Goal: Task Accomplishment & Management: Manage account settings

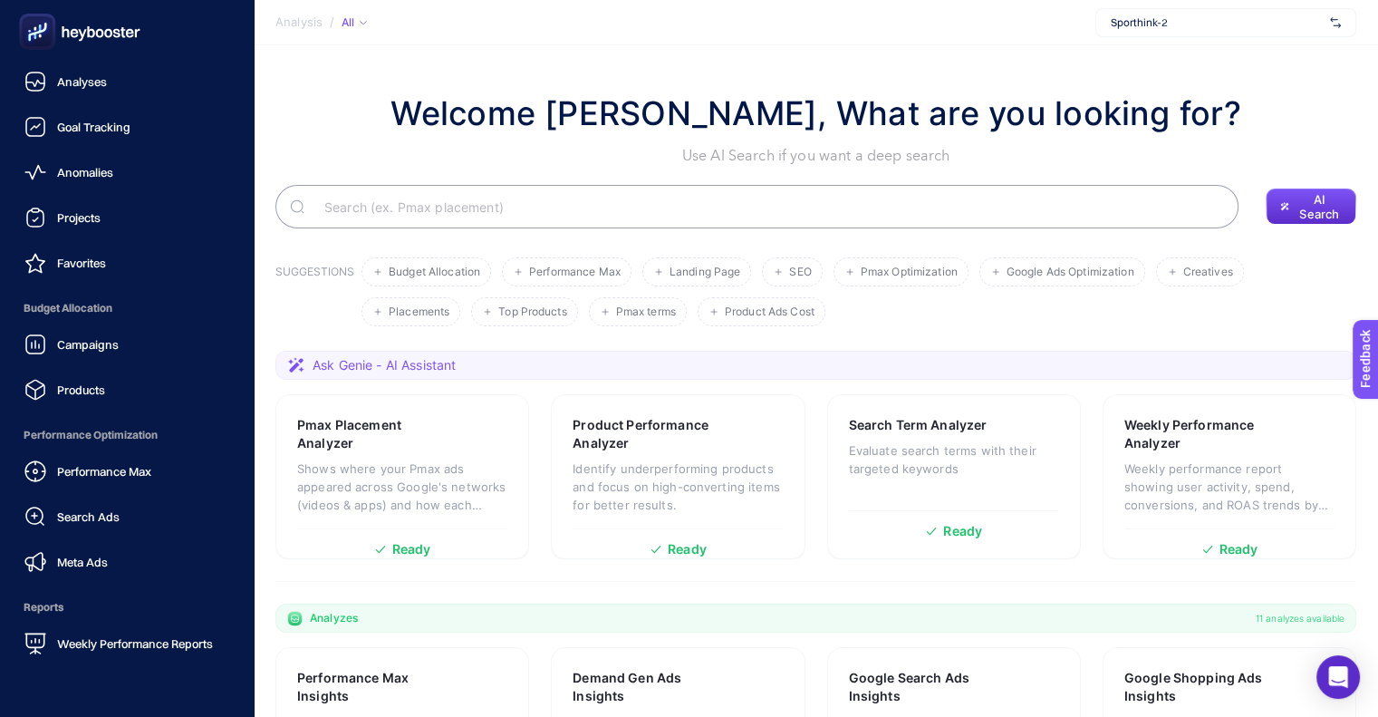
scroll to position [161, 0]
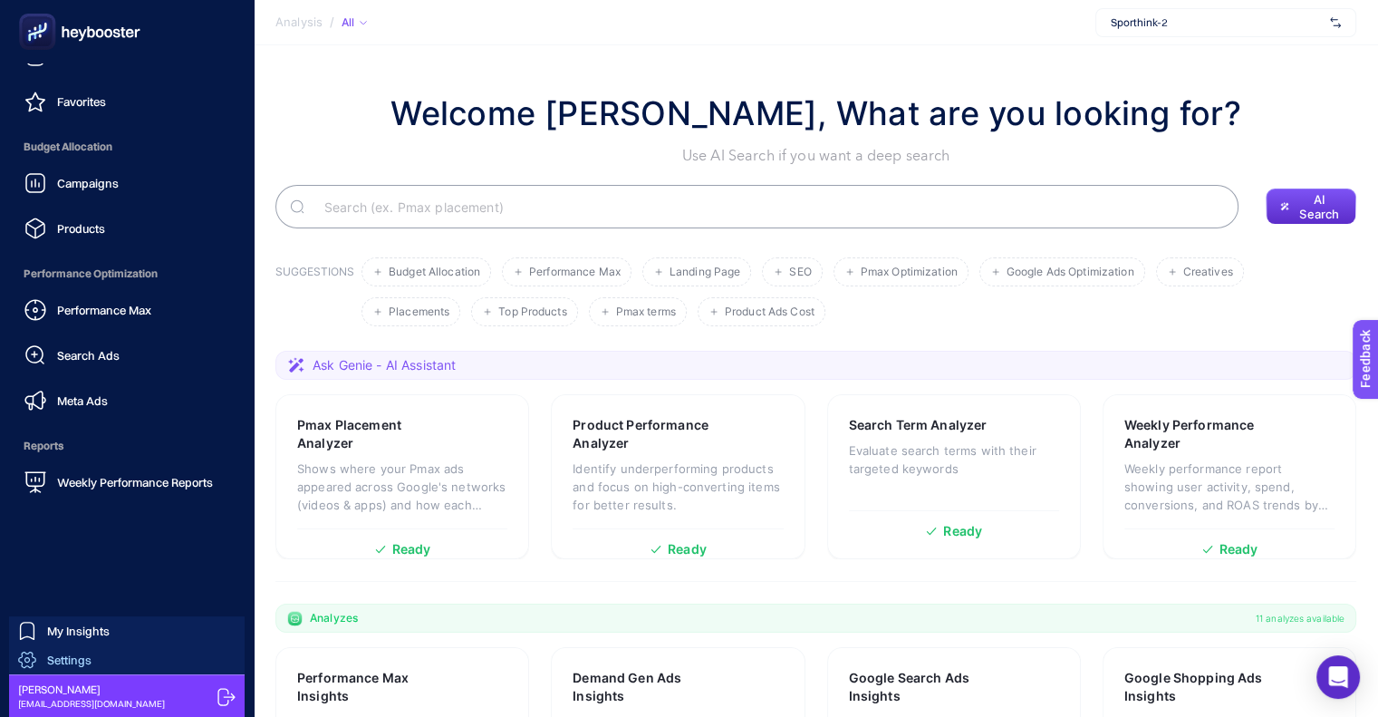
click at [81, 657] on span "Settings" at bounding box center [69, 659] width 44 height 14
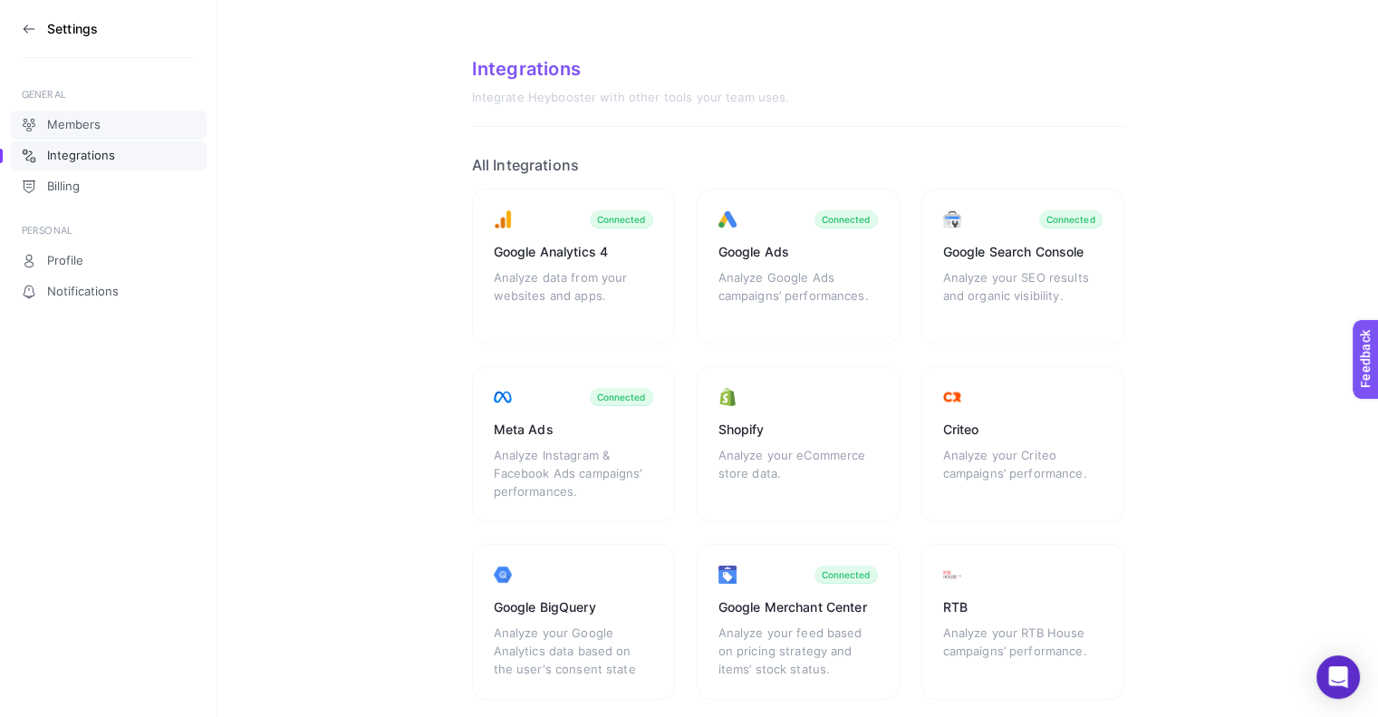
click at [72, 120] on span "Members" at bounding box center [73, 125] width 53 height 14
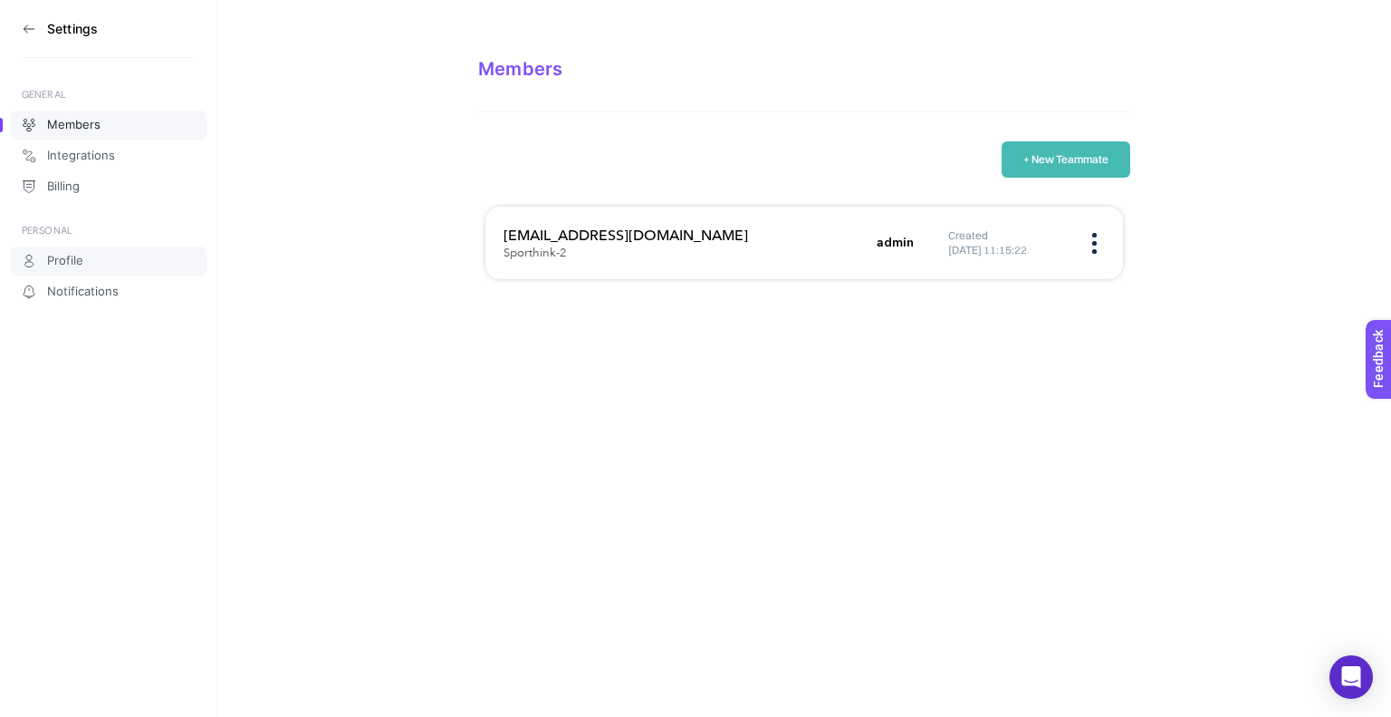
click at [78, 251] on link "Profile" at bounding box center [109, 260] width 196 height 29
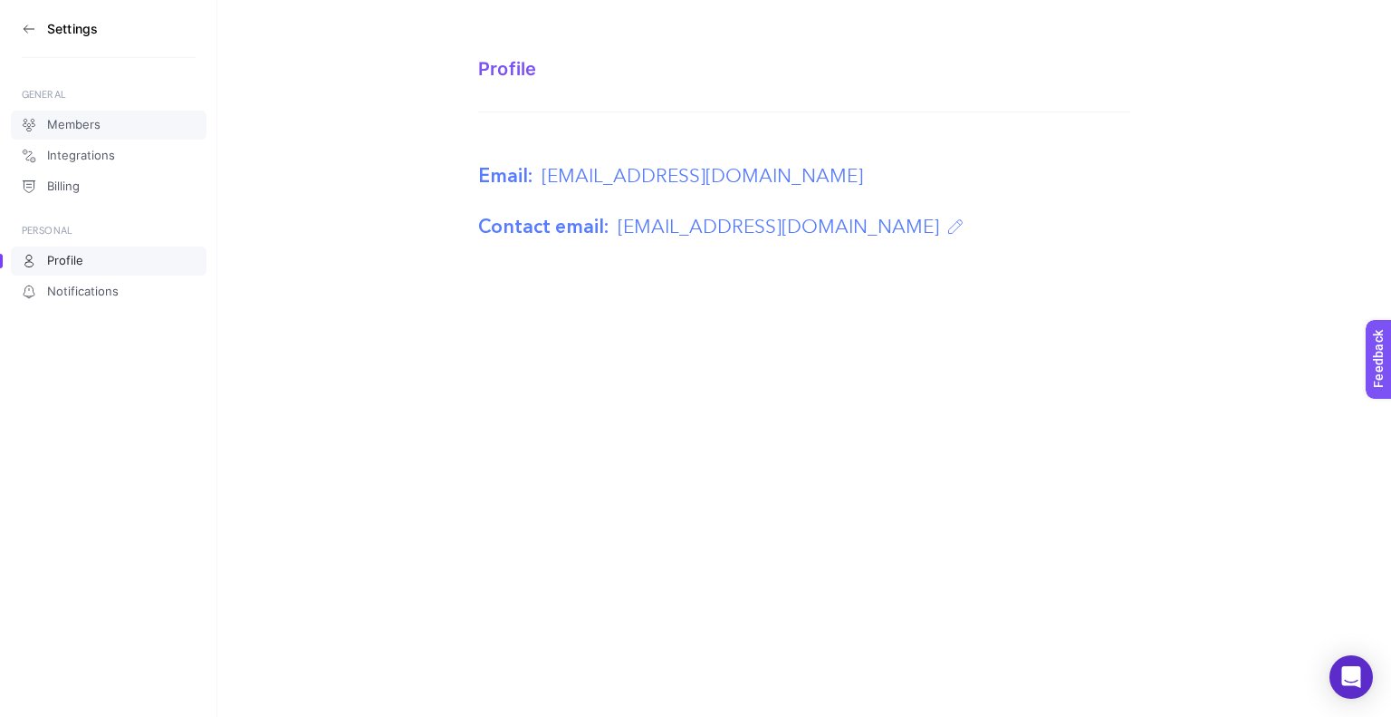
click at [52, 118] on span "Members" at bounding box center [73, 125] width 53 height 14
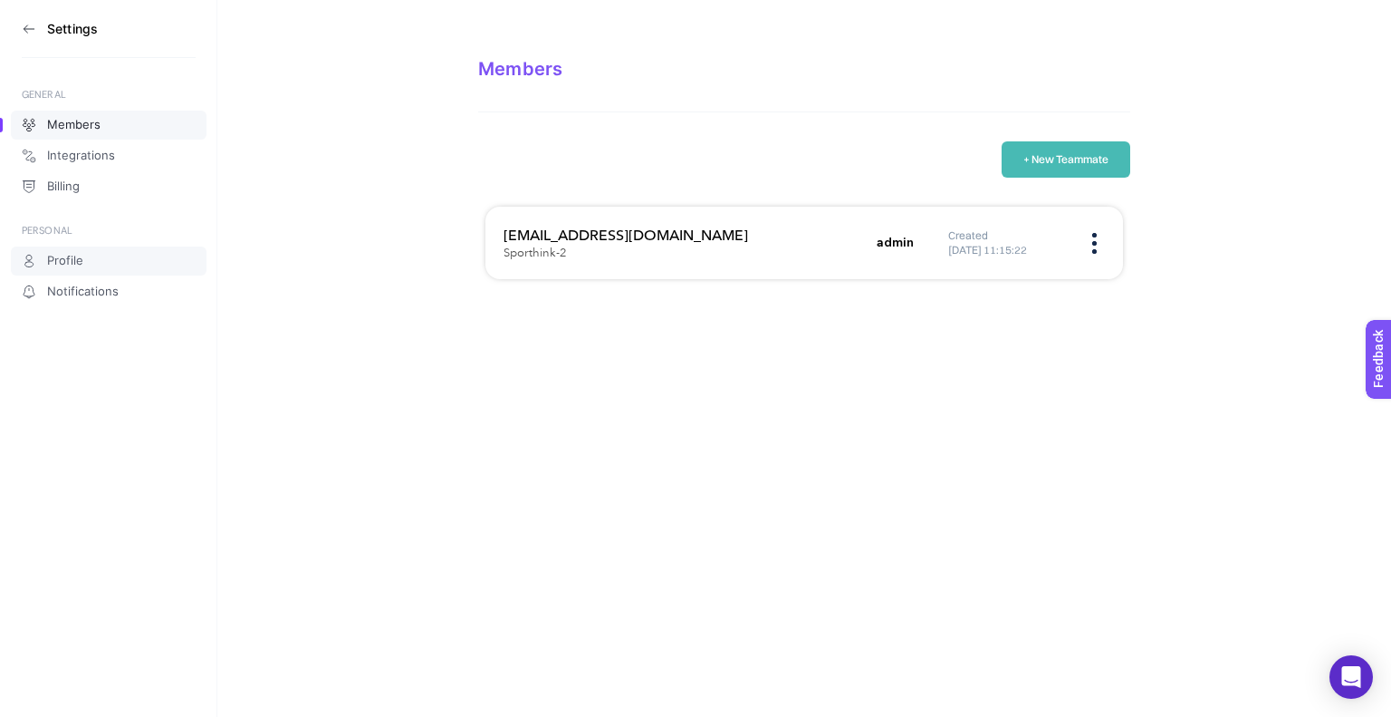
click at [85, 266] on link "Profile" at bounding box center [109, 260] width 196 height 29
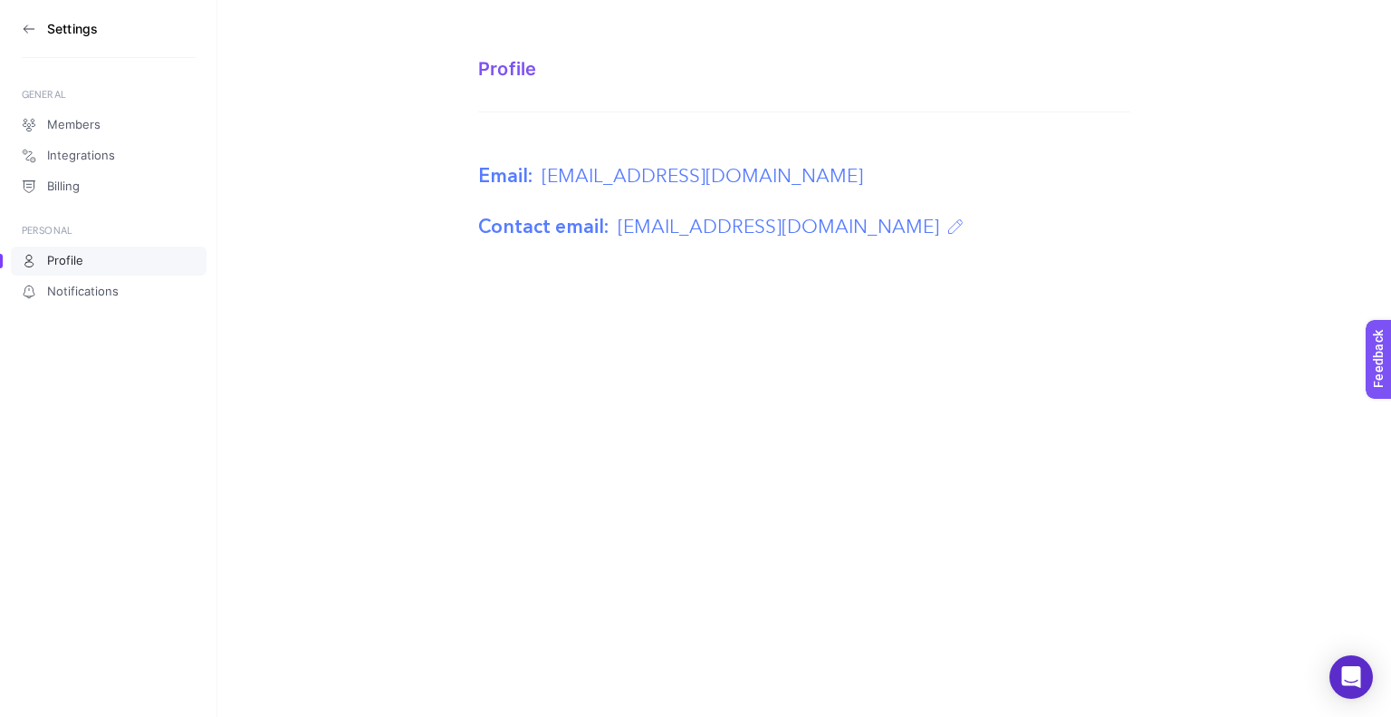
click at [618, 219] on span "mert.gulseren@sporthink.com.tr" at bounding box center [779, 227] width 322 height 29
click at [35, 27] on icon at bounding box center [29, 29] width 14 height 14
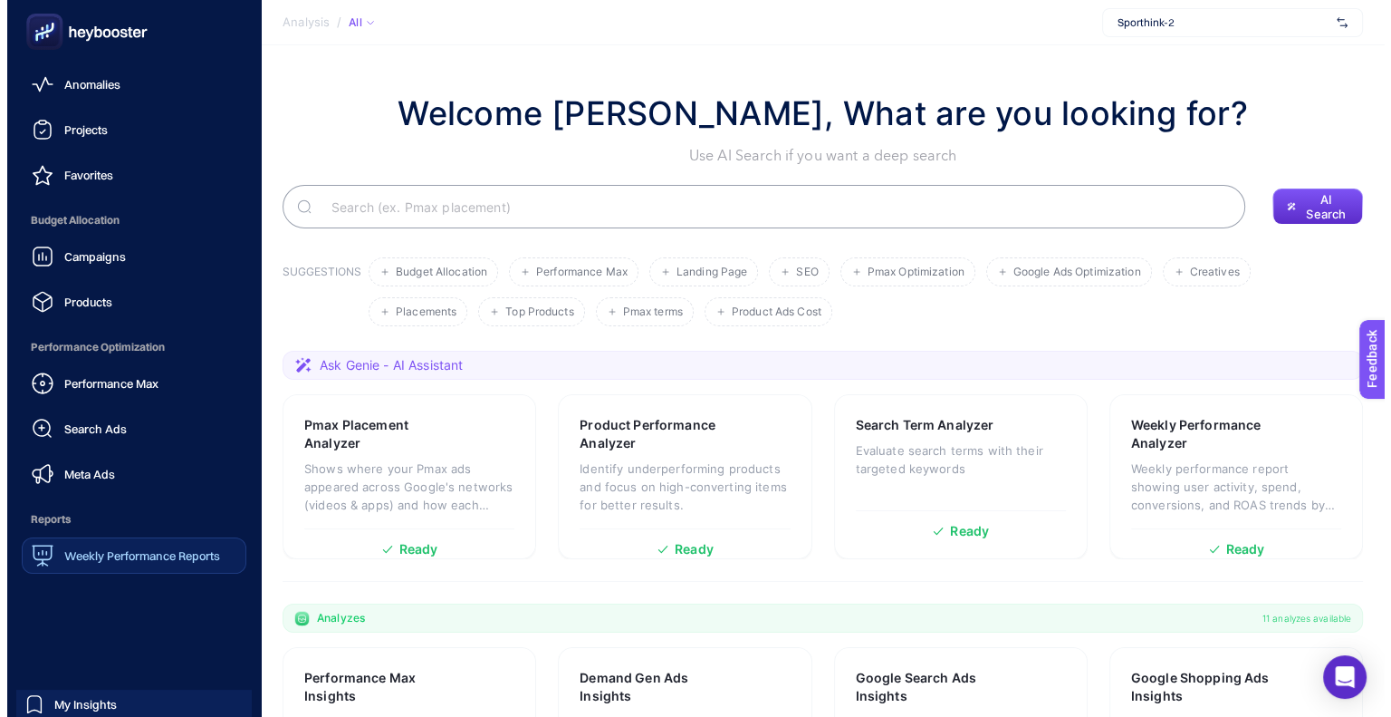
scroll to position [161, 0]
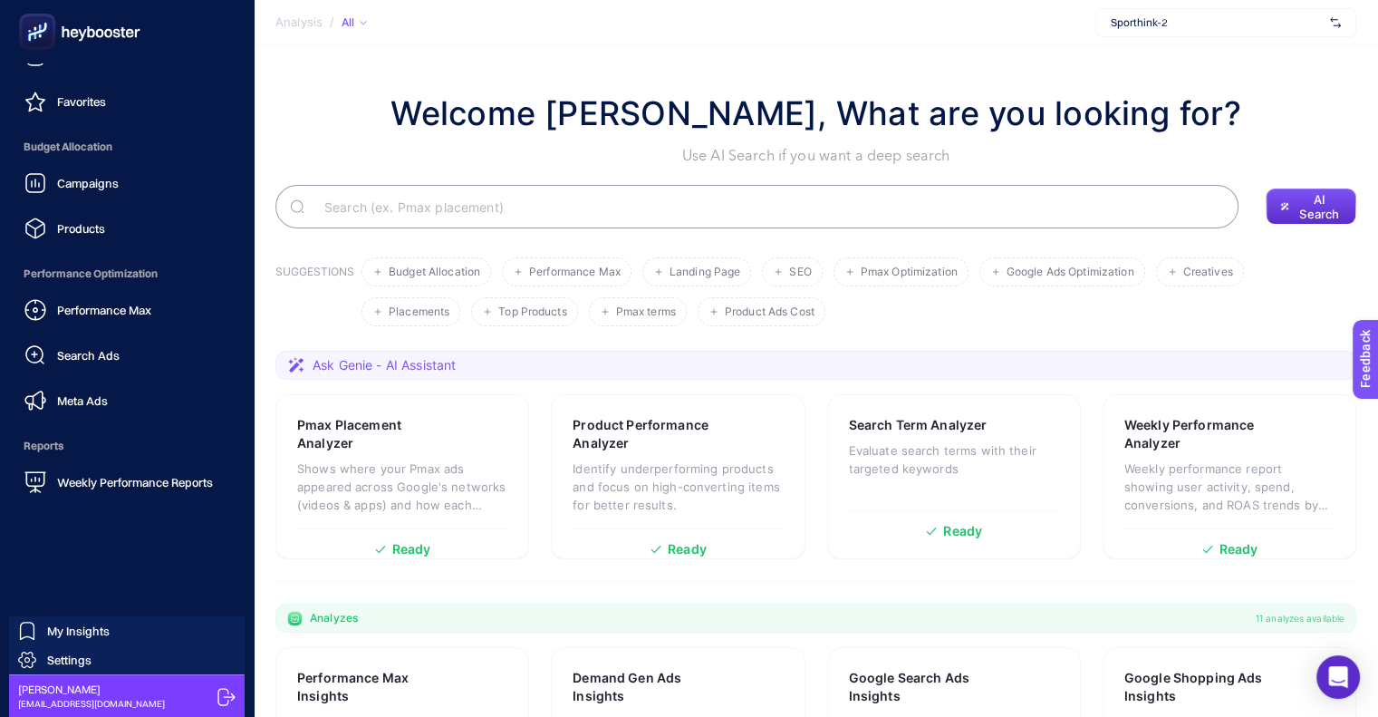
click at [225, 691] on icon at bounding box center [225, 696] width 17 height 17
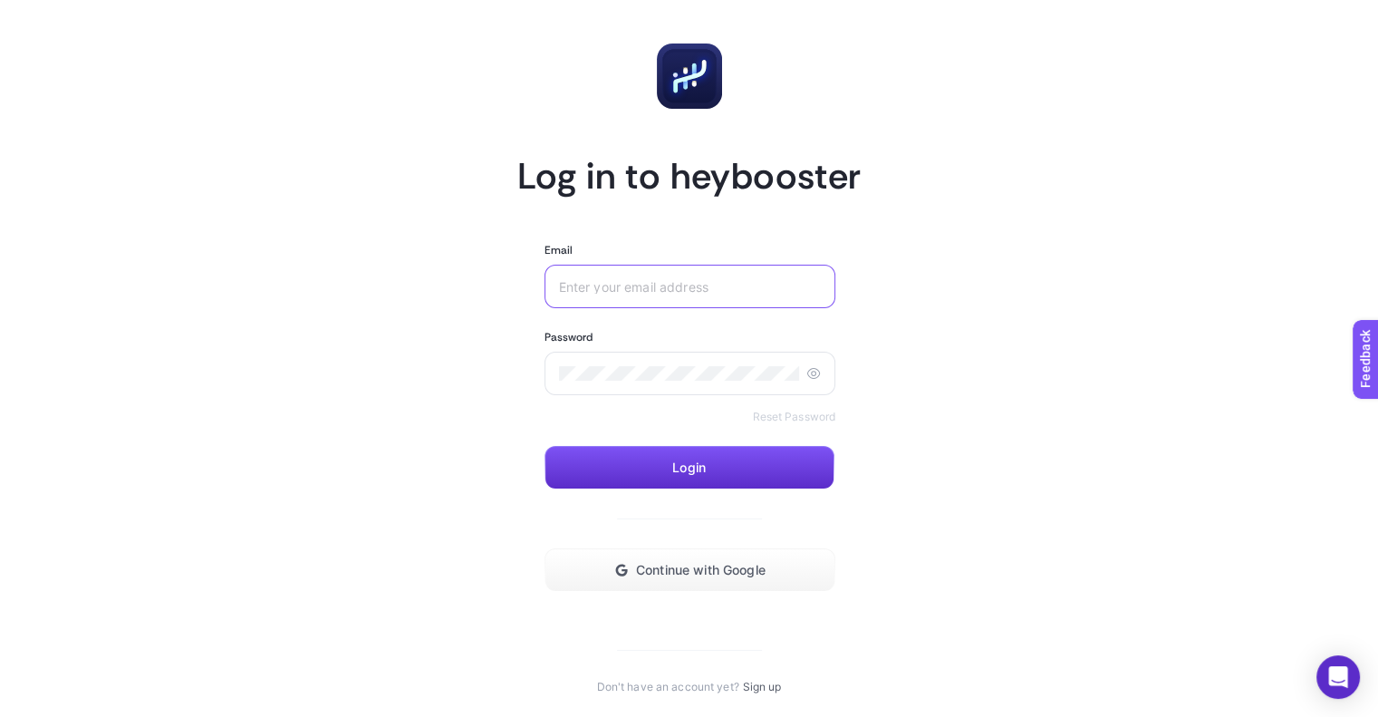
type input "[EMAIL_ADDRESS][DOMAIN_NAME]"
click at [788, 401] on div "Password Reset Password" at bounding box center [690, 377] width 292 height 94
click at [794, 410] on link "Reset Password" at bounding box center [793, 416] width 83 height 14
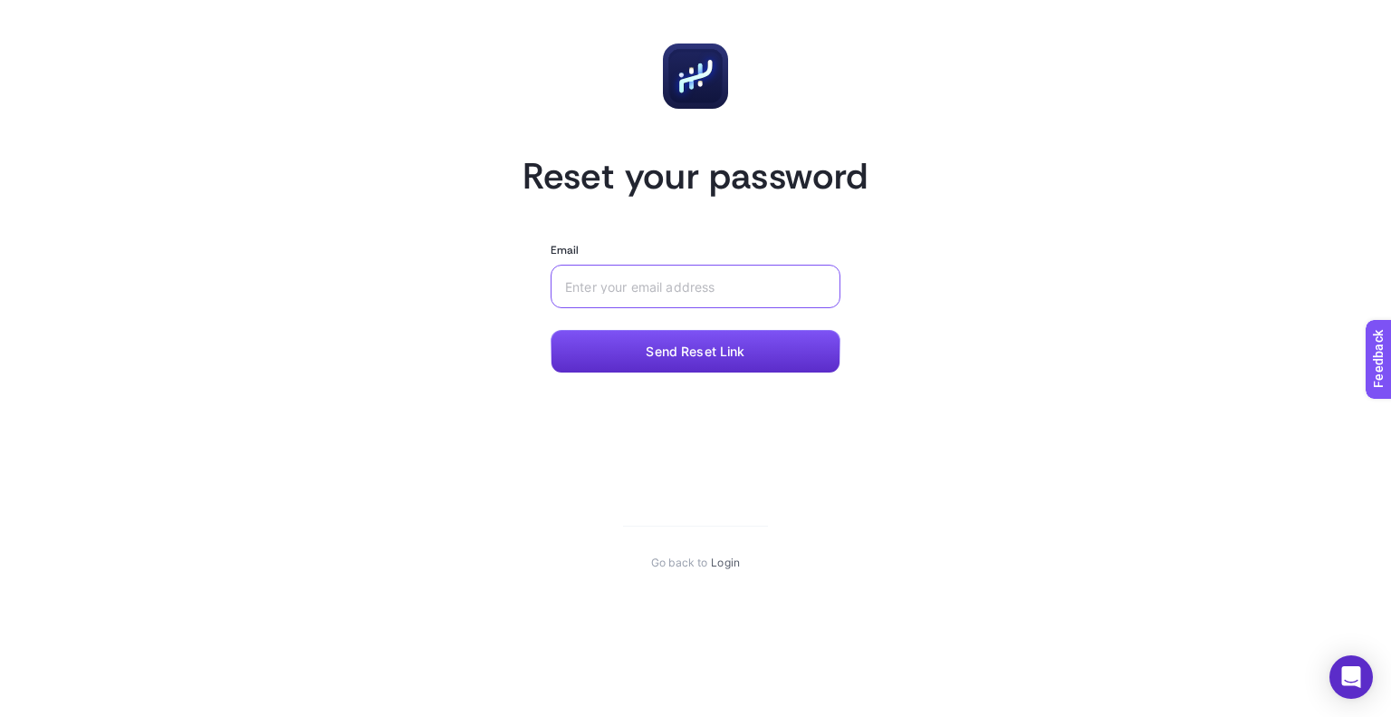
click at [645, 290] on input "Email" at bounding box center [695, 286] width 261 height 14
type input "[EMAIL_ADDRESS][DOMAIN_NAME]"
click at [682, 357] on span "Send Reset Link" at bounding box center [695, 351] width 99 height 14
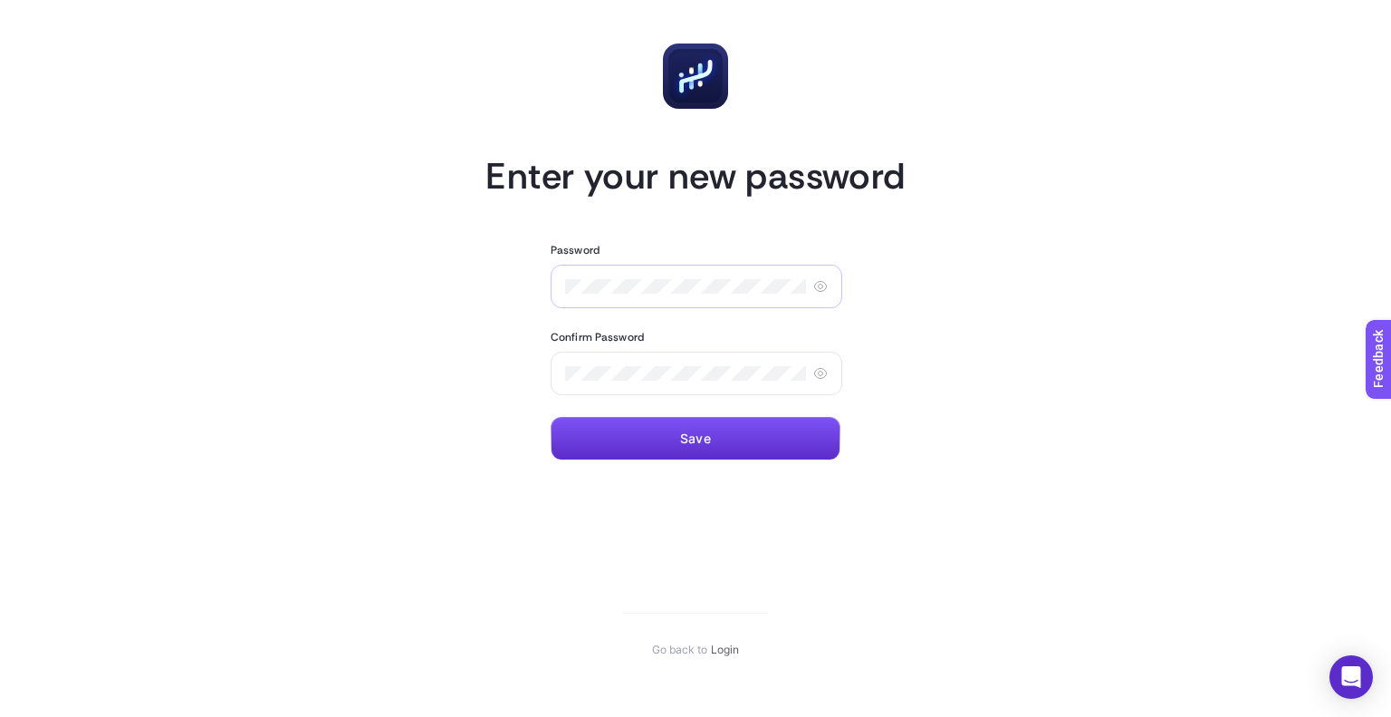
click at [628, 267] on div at bounding box center [697, 286] width 292 height 43
click at [815, 283] on icon at bounding box center [820, 286] width 12 height 10
click at [818, 368] on icon at bounding box center [820, 373] width 14 height 14
click at [1004, 333] on article "Enter your new password Password Confirm Password Save Go back to Login" at bounding box center [695, 350] width 1261 height 657
click at [738, 438] on button "Save" at bounding box center [696, 438] width 290 height 43
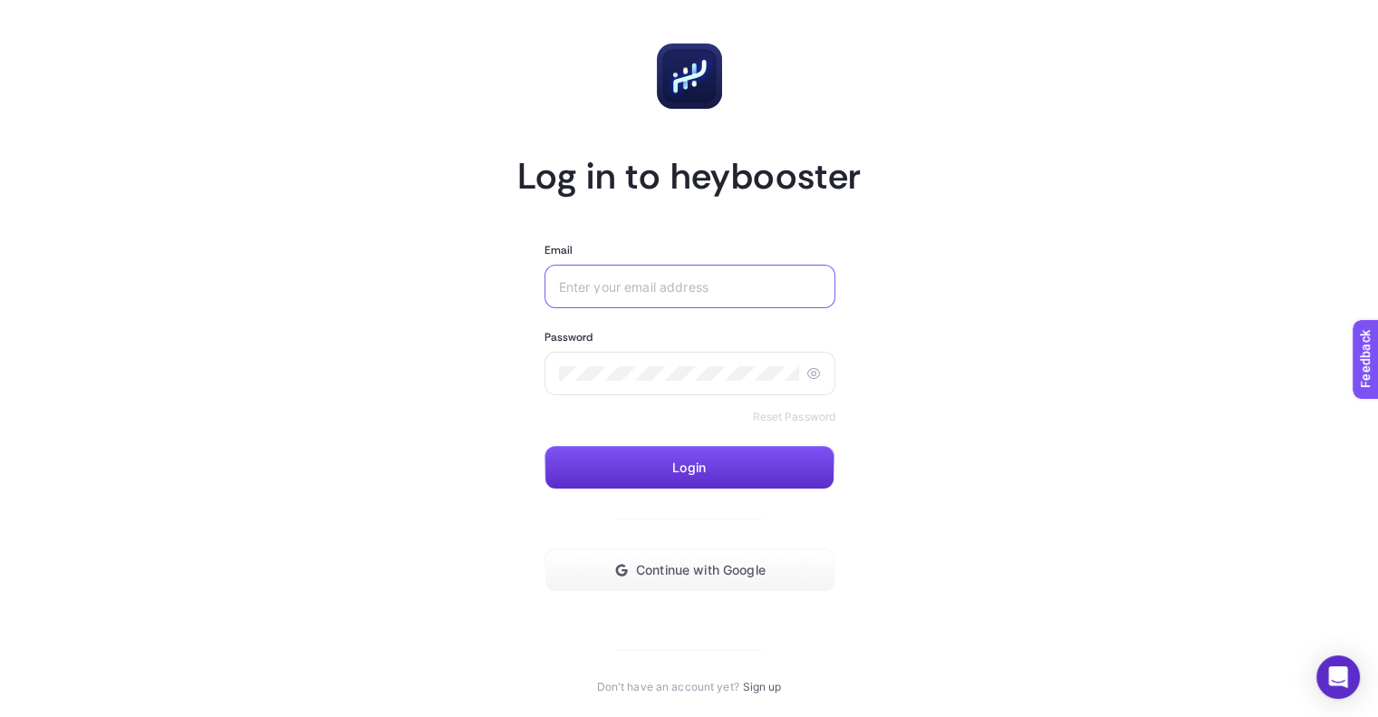
type input "mert.gulseren@sporthink.com.tr"
click at [717, 474] on button "Login" at bounding box center [689, 467] width 290 height 43
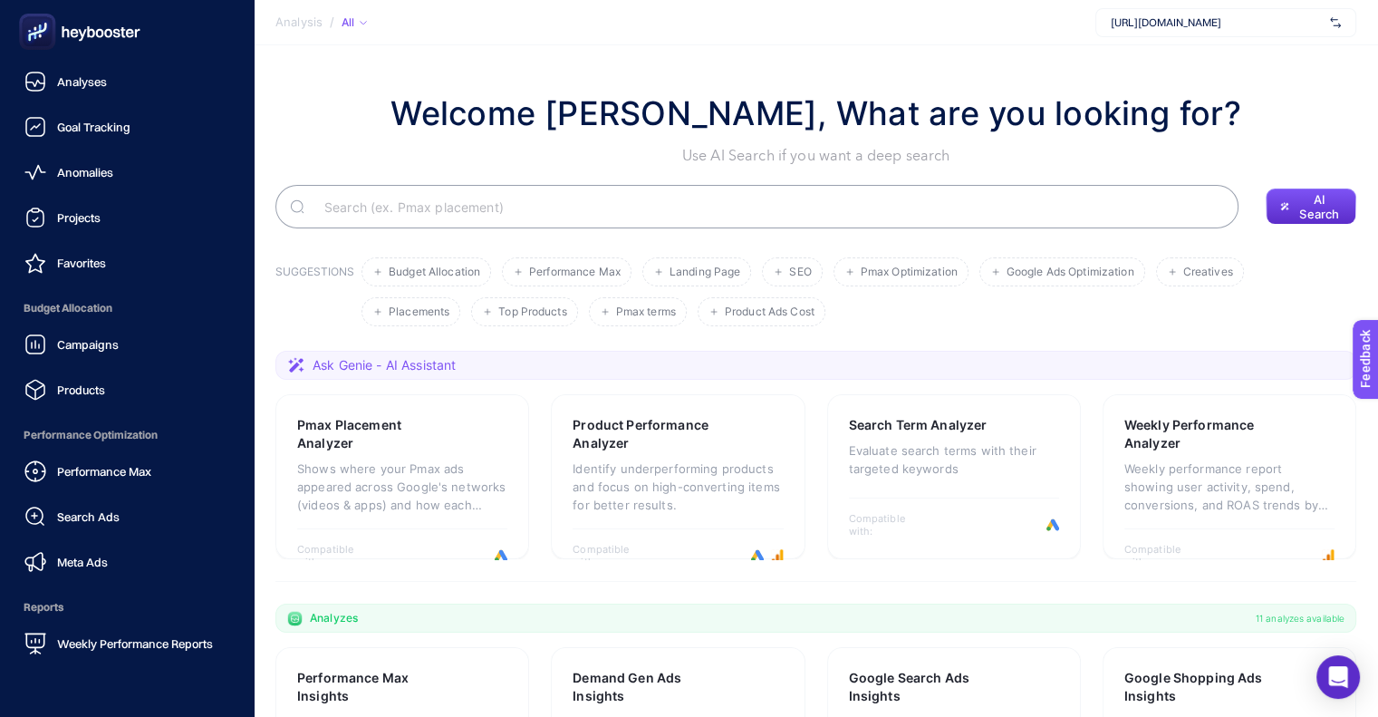
click at [80, 28] on icon at bounding box center [79, 32] width 130 height 36
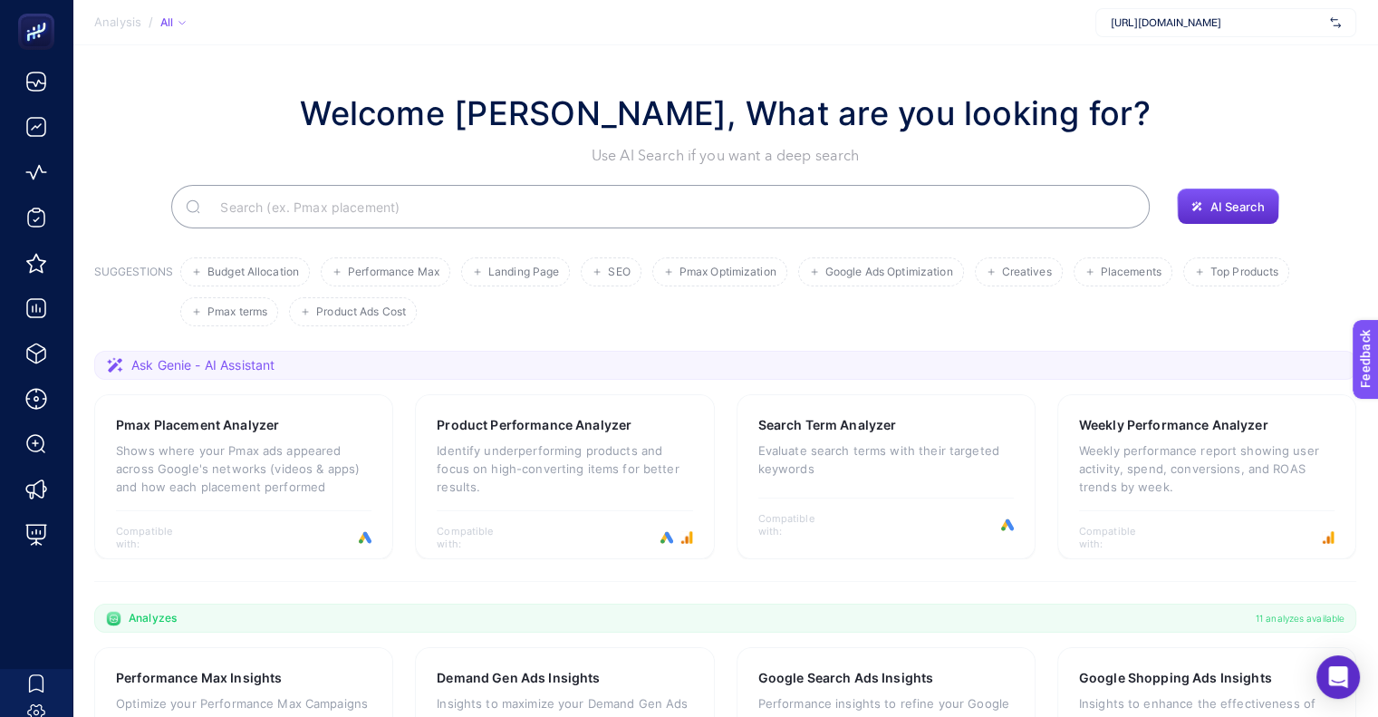
click at [1178, 24] on span "https://www.sporthink.com.tr/" at bounding box center [1217, 22] width 212 height 14
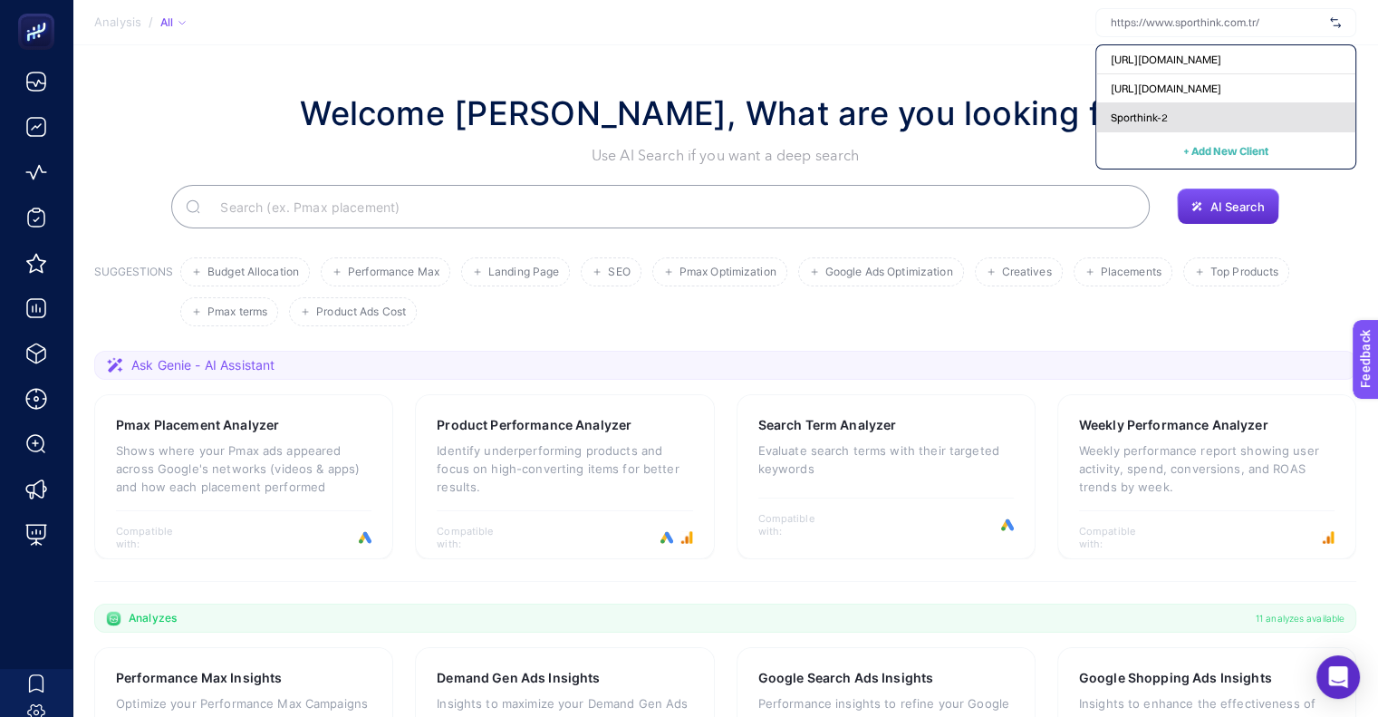
click at [1146, 121] on span "Sporthink-2" at bounding box center [1139, 118] width 57 height 14
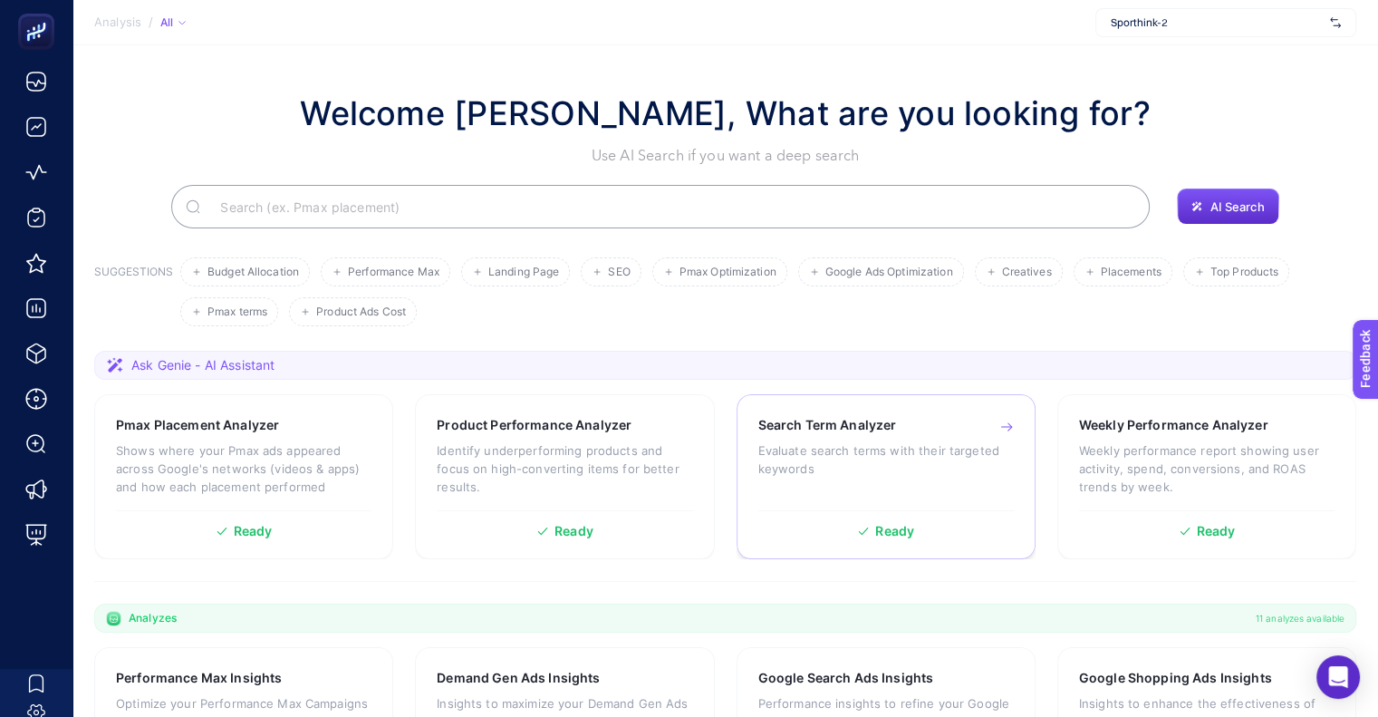
scroll to position [272, 0]
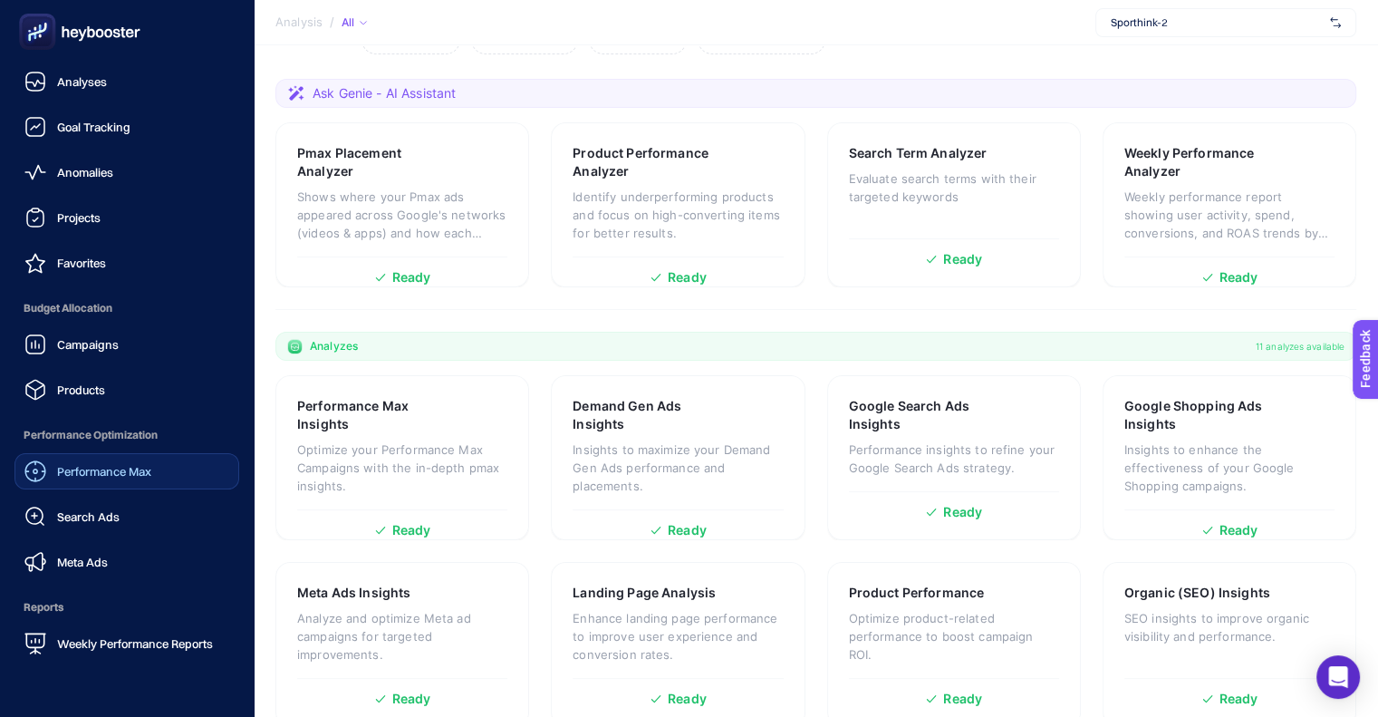
click at [115, 480] on div "Performance Max" at bounding box center [87, 471] width 127 height 22
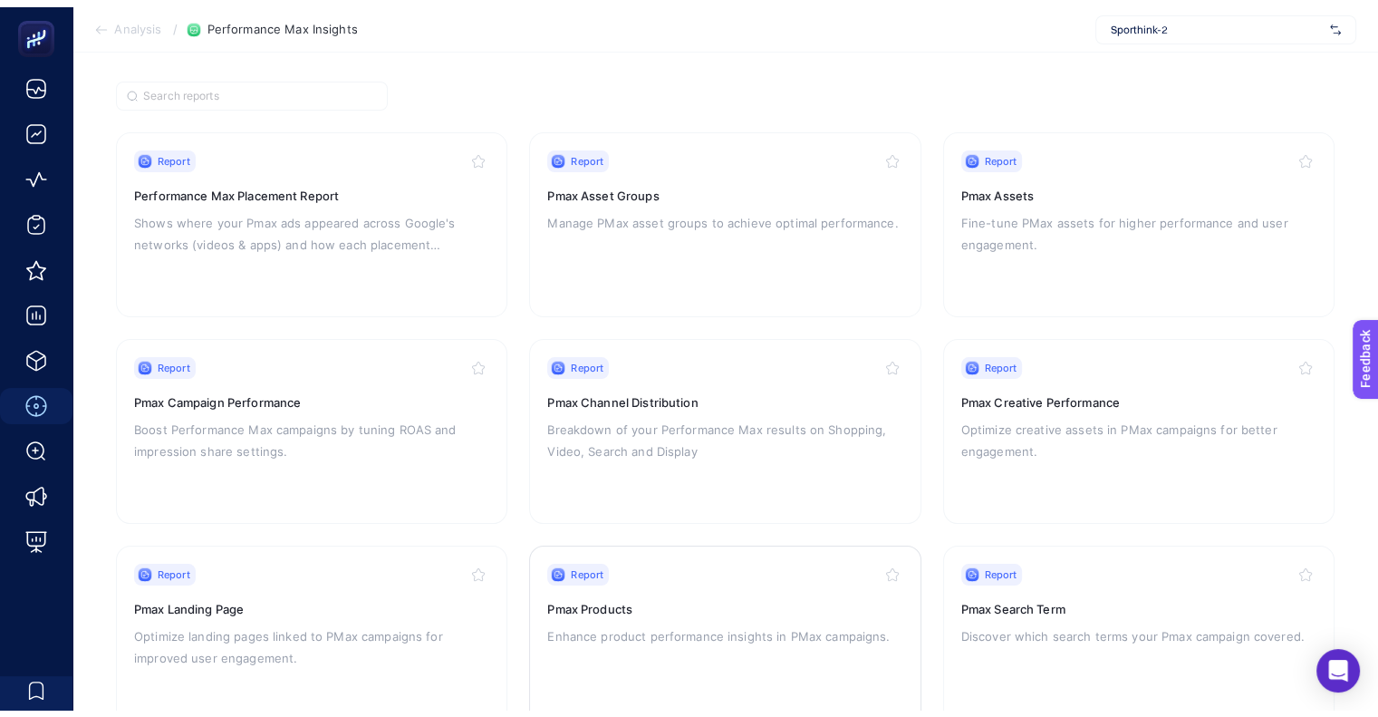
scroll to position [94, 0]
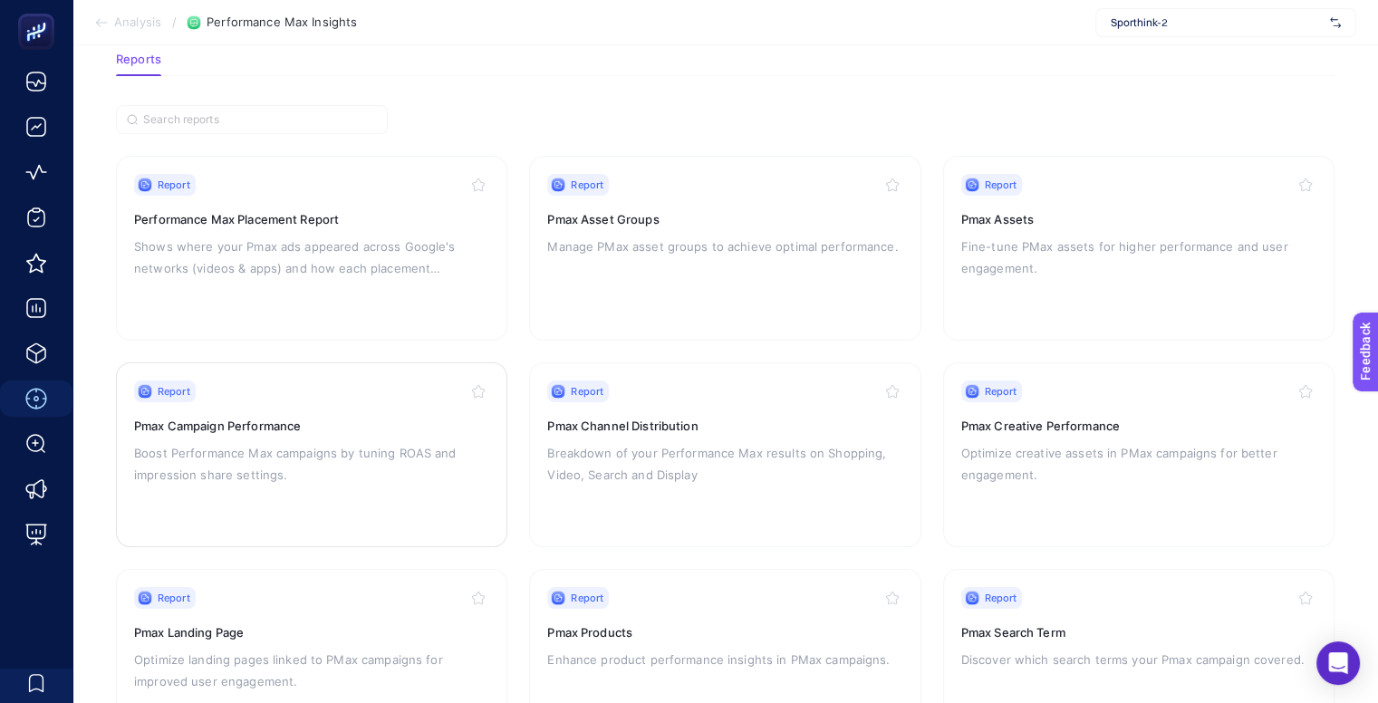
click at [279, 420] on h3 "Pmax Campaign Performance" at bounding box center [311, 426] width 355 height 18
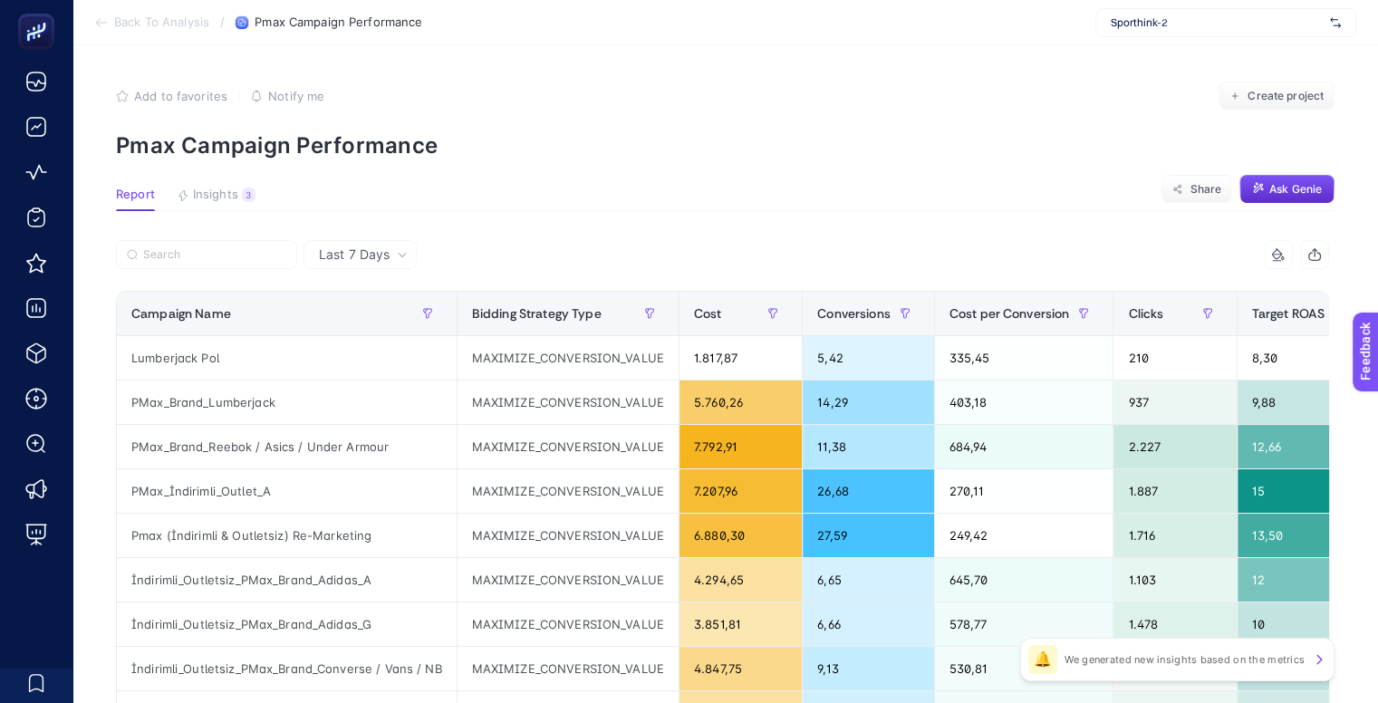
click at [228, 201] on span "Insights" at bounding box center [215, 195] width 45 height 14
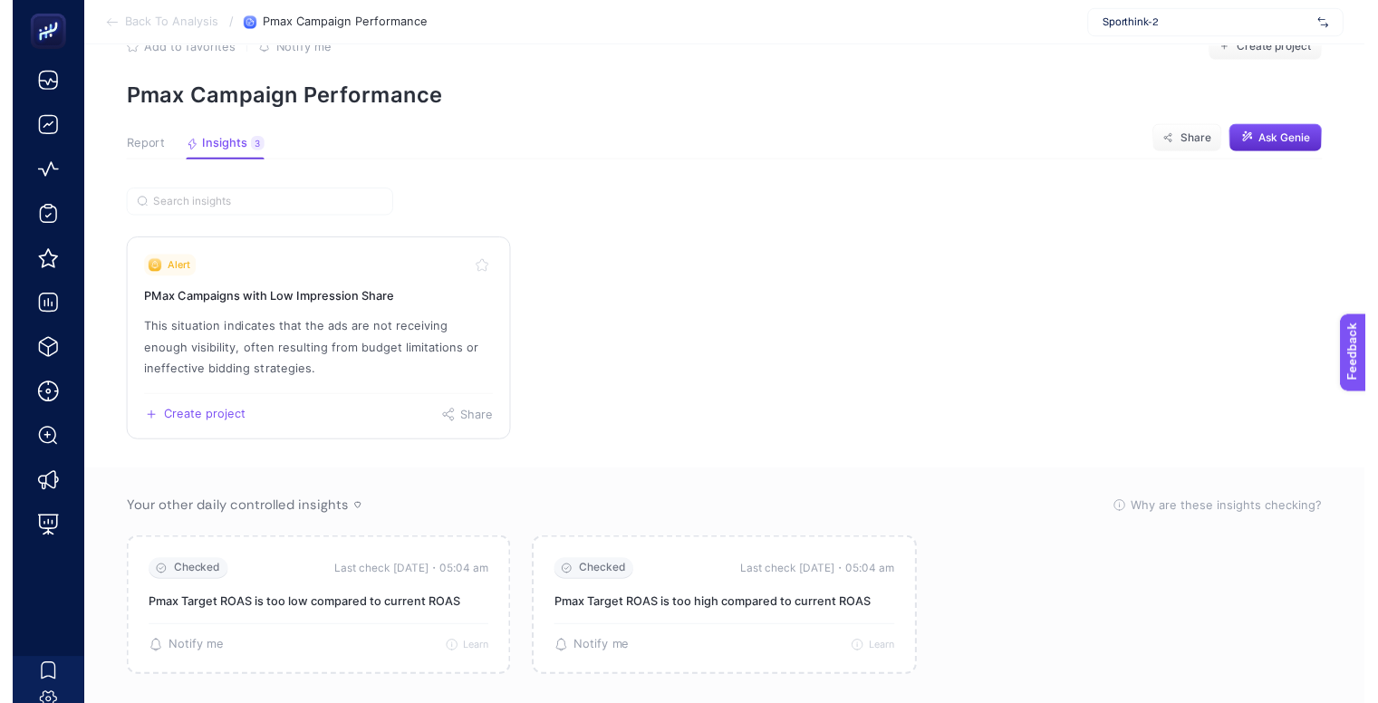
scroll to position [76, 0]
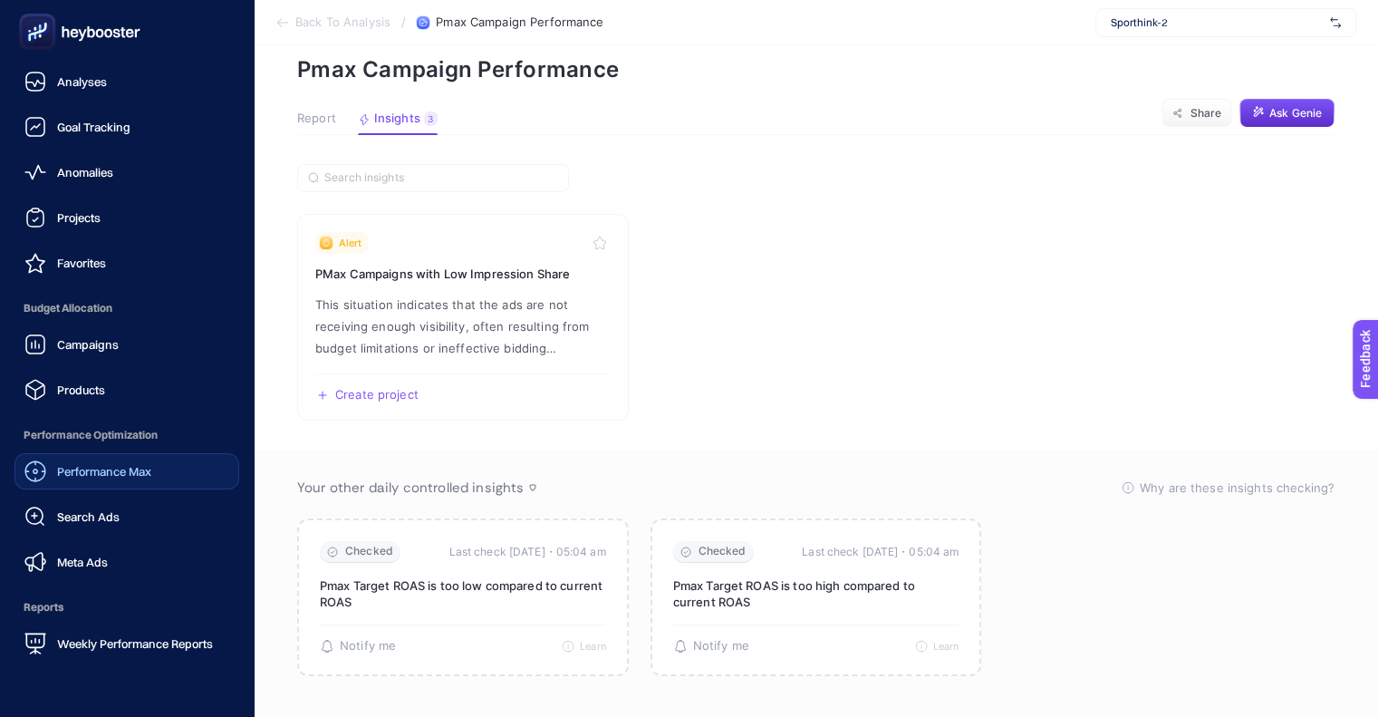
click at [117, 472] on span "Performance Max" at bounding box center [104, 471] width 94 height 14
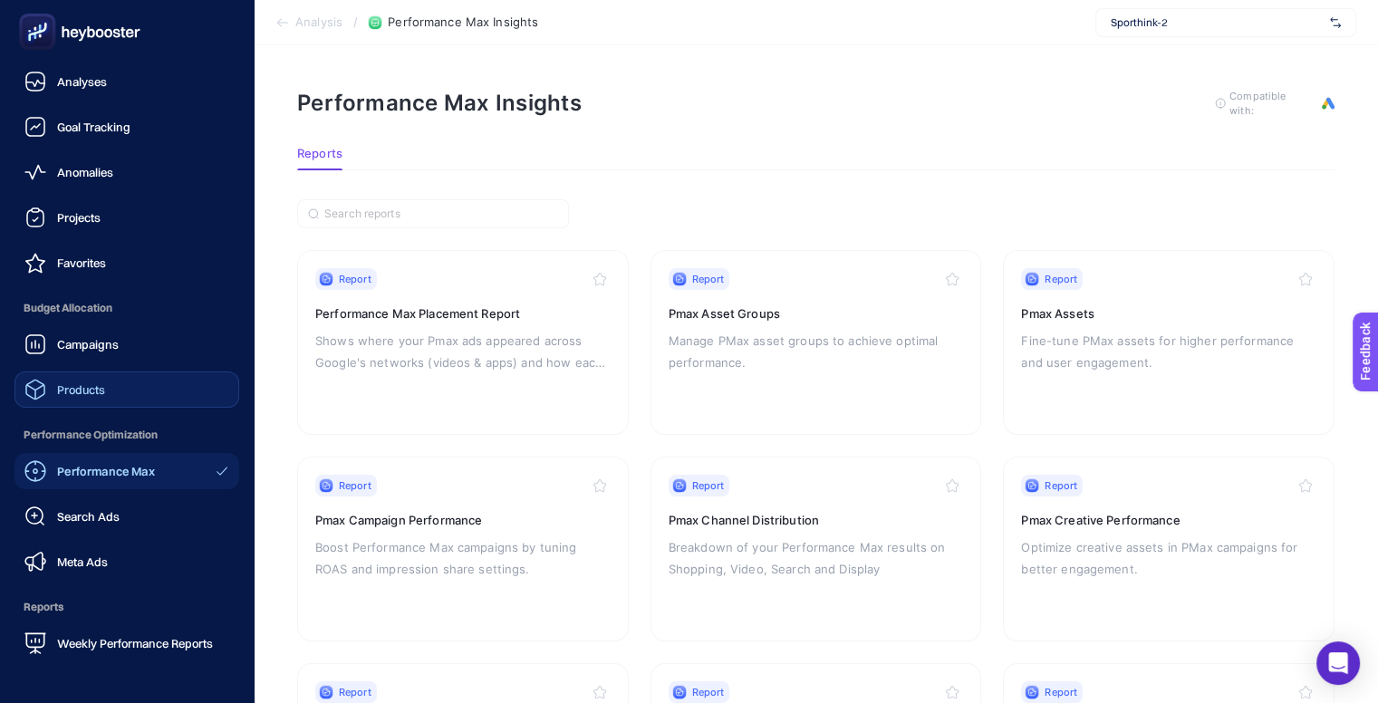
click at [88, 396] on div "Products" at bounding box center [64, 390] width 81 height 22
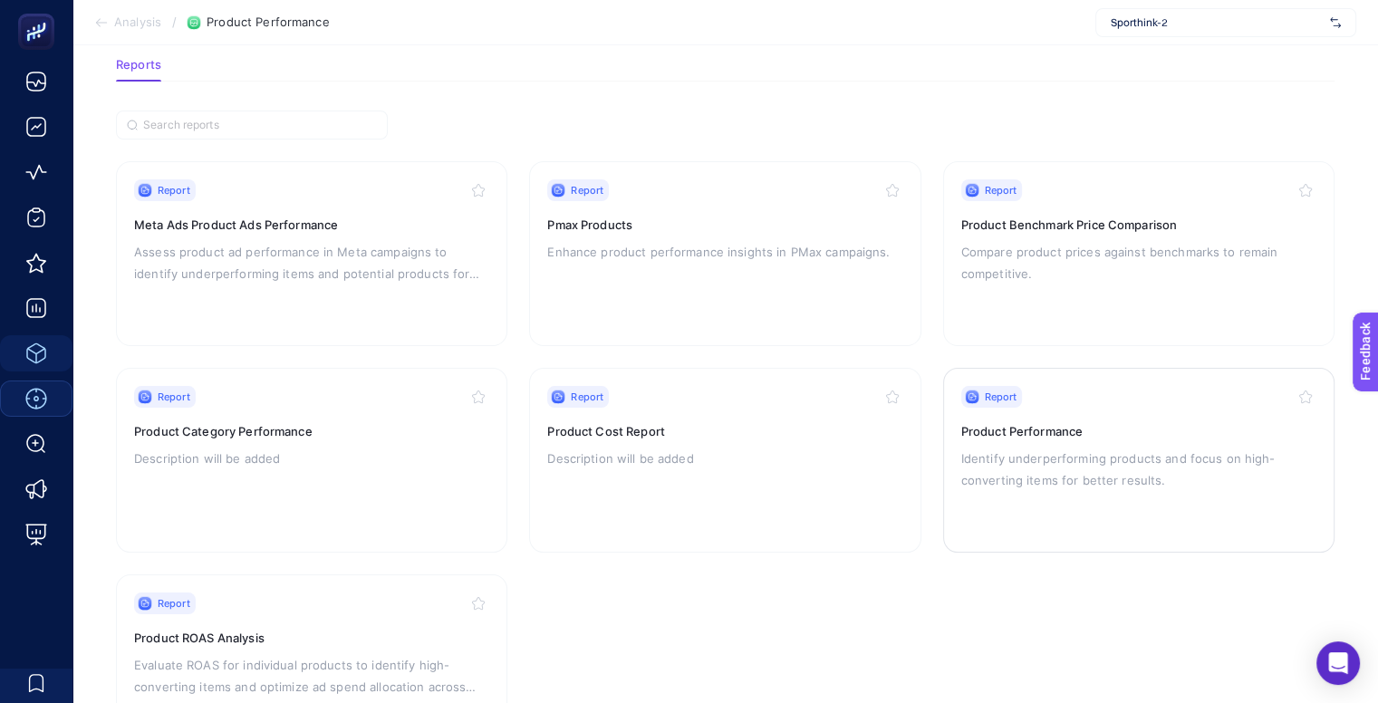
scroll to position [185, 0]
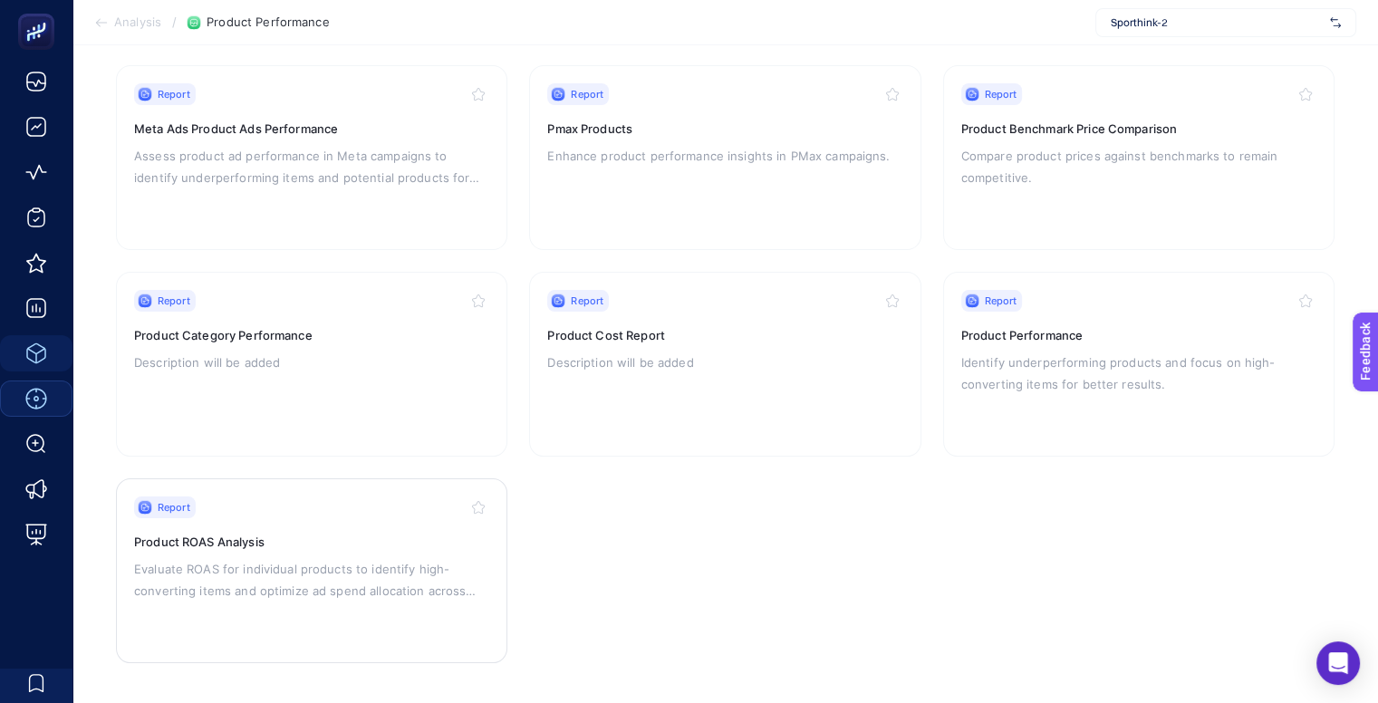
click at [318, 534] on h3 "Product ROAS Analysis" at bounding box center [311, 542] width 355 height 18
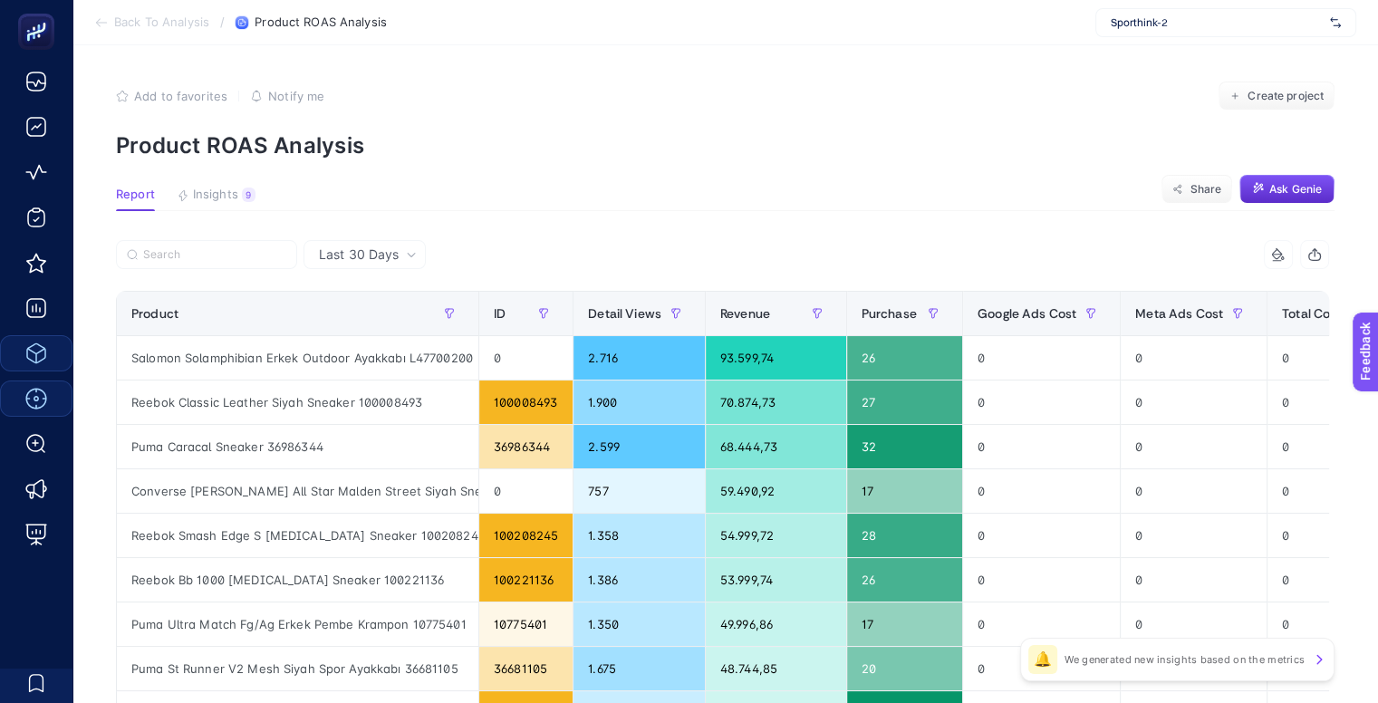
click at [345, 243] on div "Last 30 Days" at bounding box center [364, 254] width 122 height 29
click at [370, 324] on li "Last 7 Days" at bounding box center [364, 325] width 111 height 33
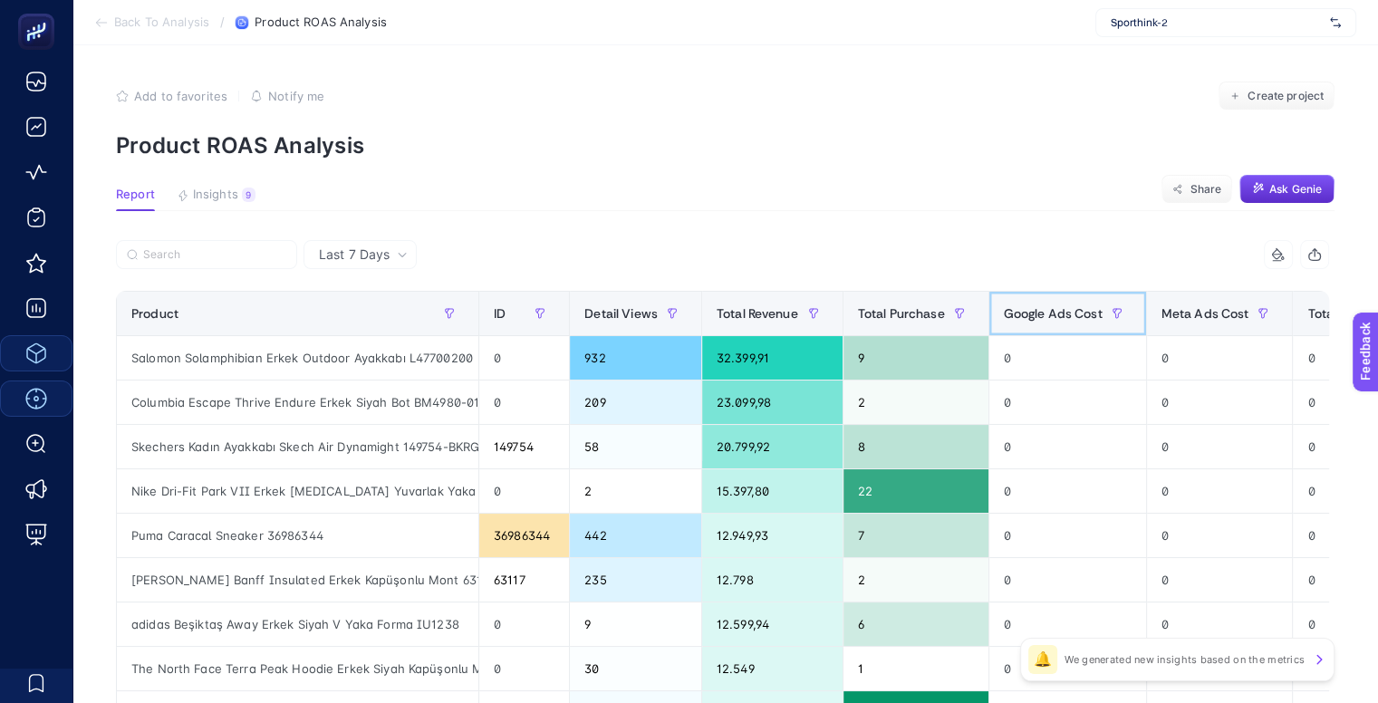
click at [1071, 311] on span "Google Ads Cost" at bounding box center [1053, 313] width 99 height 14
click at [1051, 311] on span "Google Ads Cost" at bounding box center [1053, 313] width 99 height 14
click at [1191, 316] on span "Meta Ads Cost" at bounding box center [1205, 313] width 88 height 14
click at [1187, 313] on span "Meta Ads Cost" at bounding box center [1205, 313] width 88 height 14
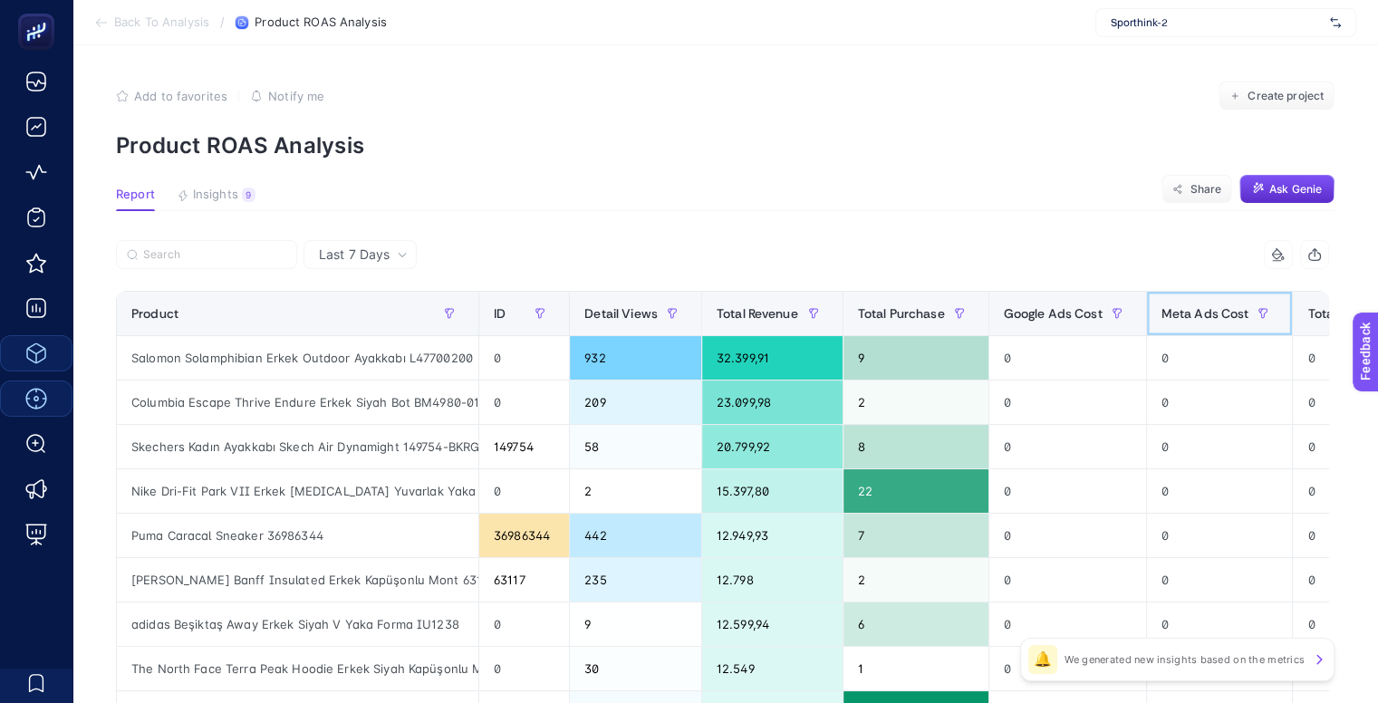
click at [1187, 313] on span "Meta Ads Cost" at bounding box center [1205, 313] width 88 height 14
click at [873, 313] on span "Total Purchase" at bounding box center [901, 313] width 87 height 14
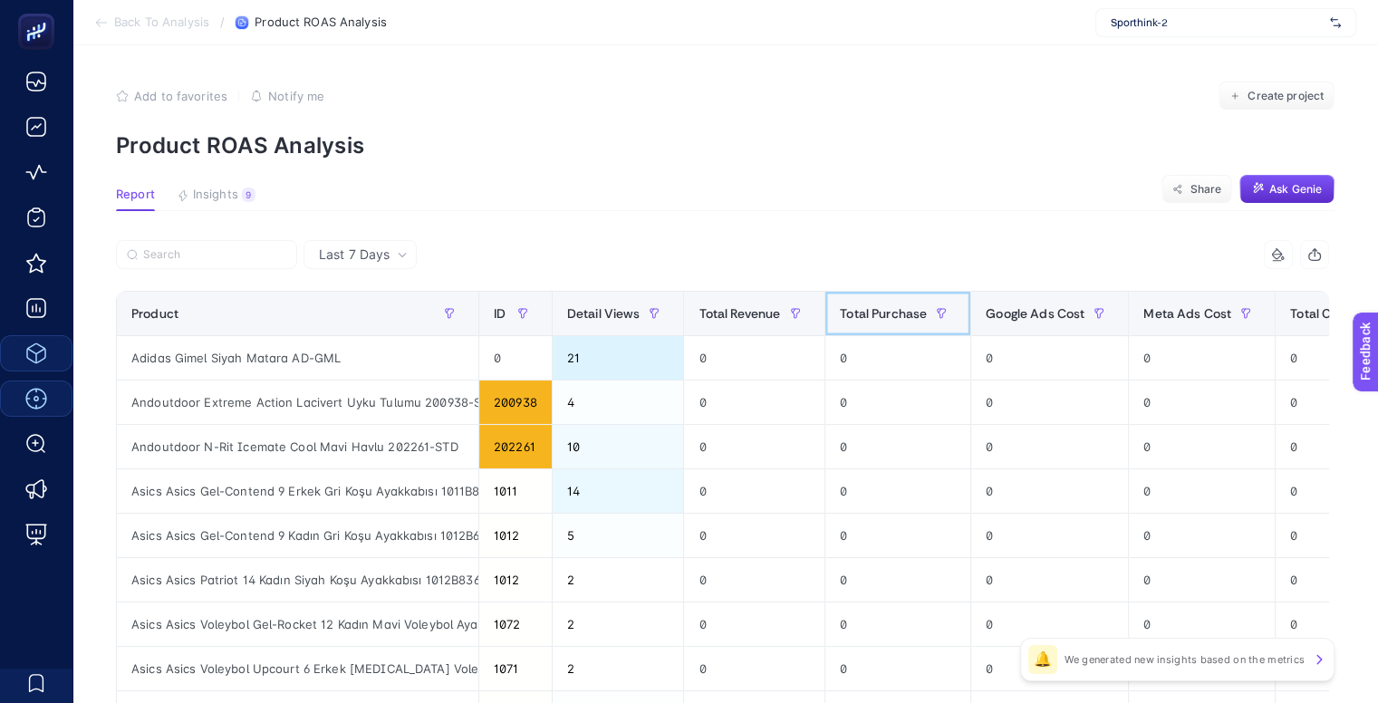
click at [854, 320] on span "Total Purchase" at bounding box center [883, 313] width 87 height 14
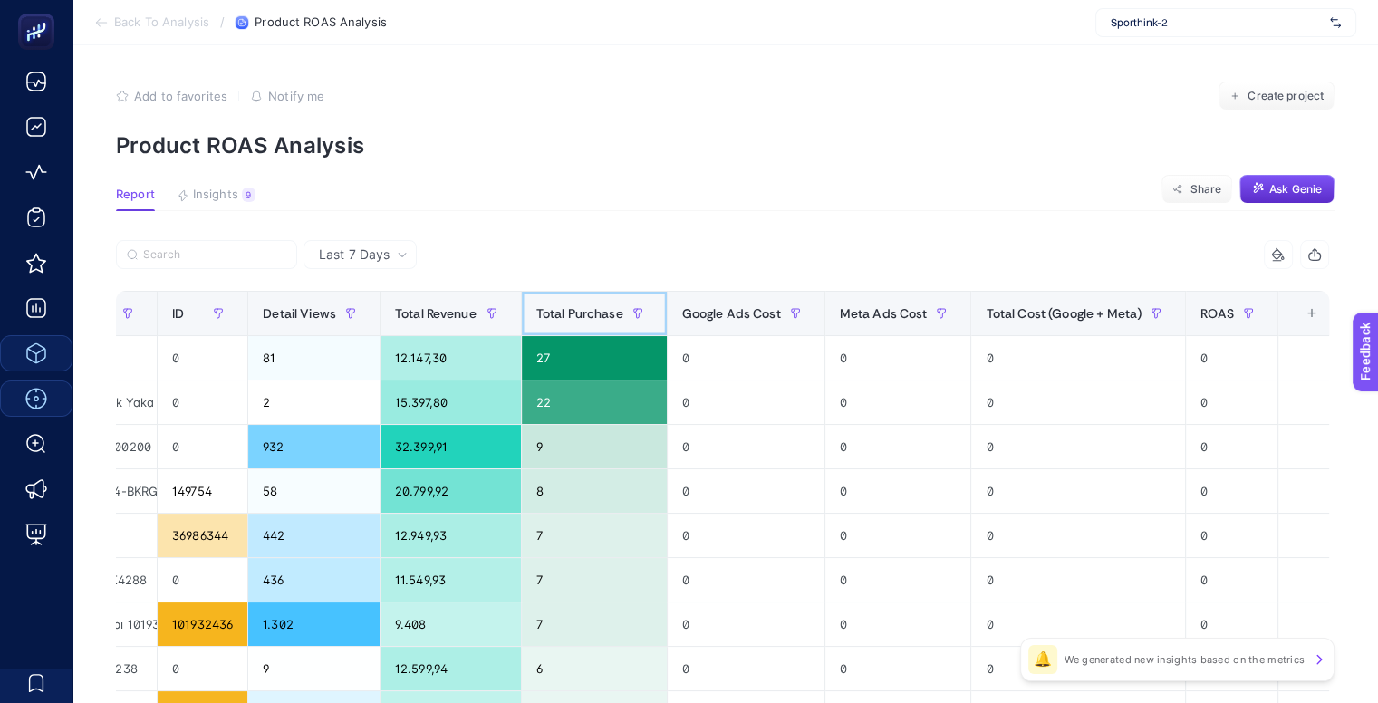
scroll to position [0, 0]
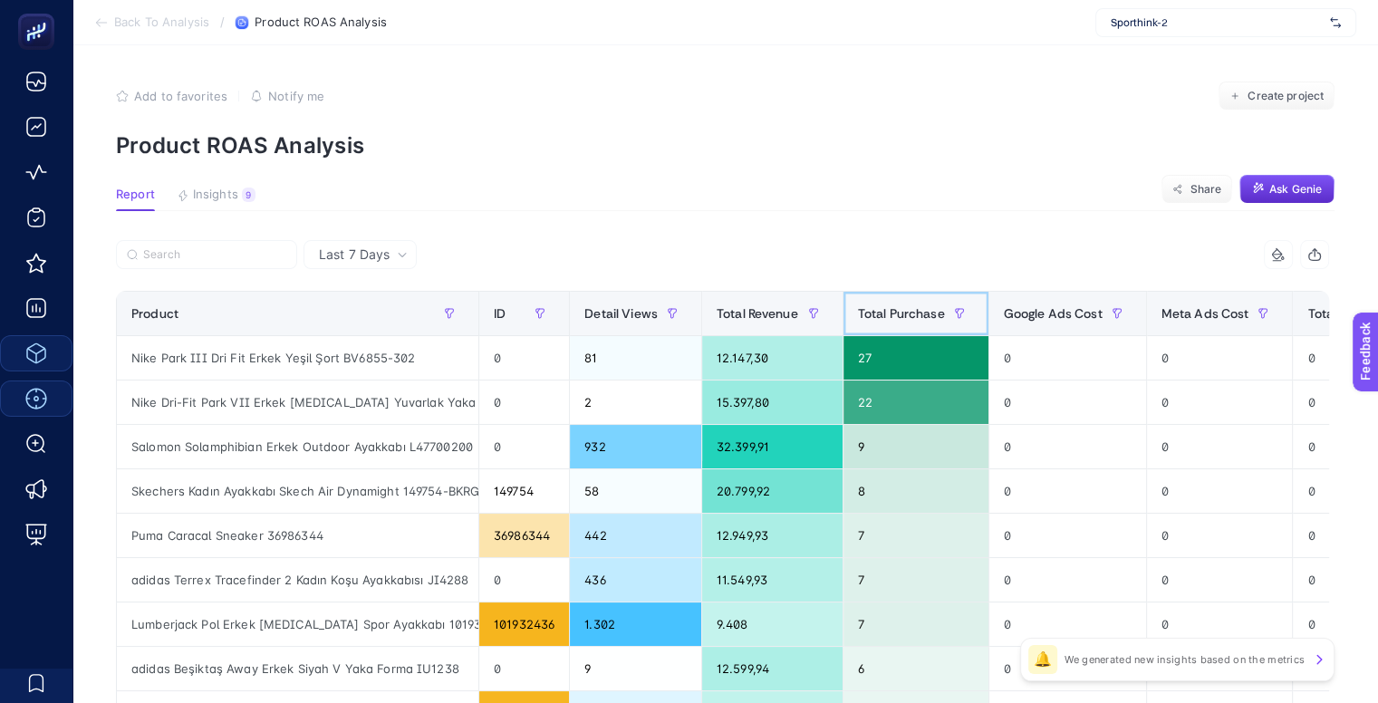
click at [909, 312] on span "Total Purchase" at bounding box center [901, 313] width 87 height 14
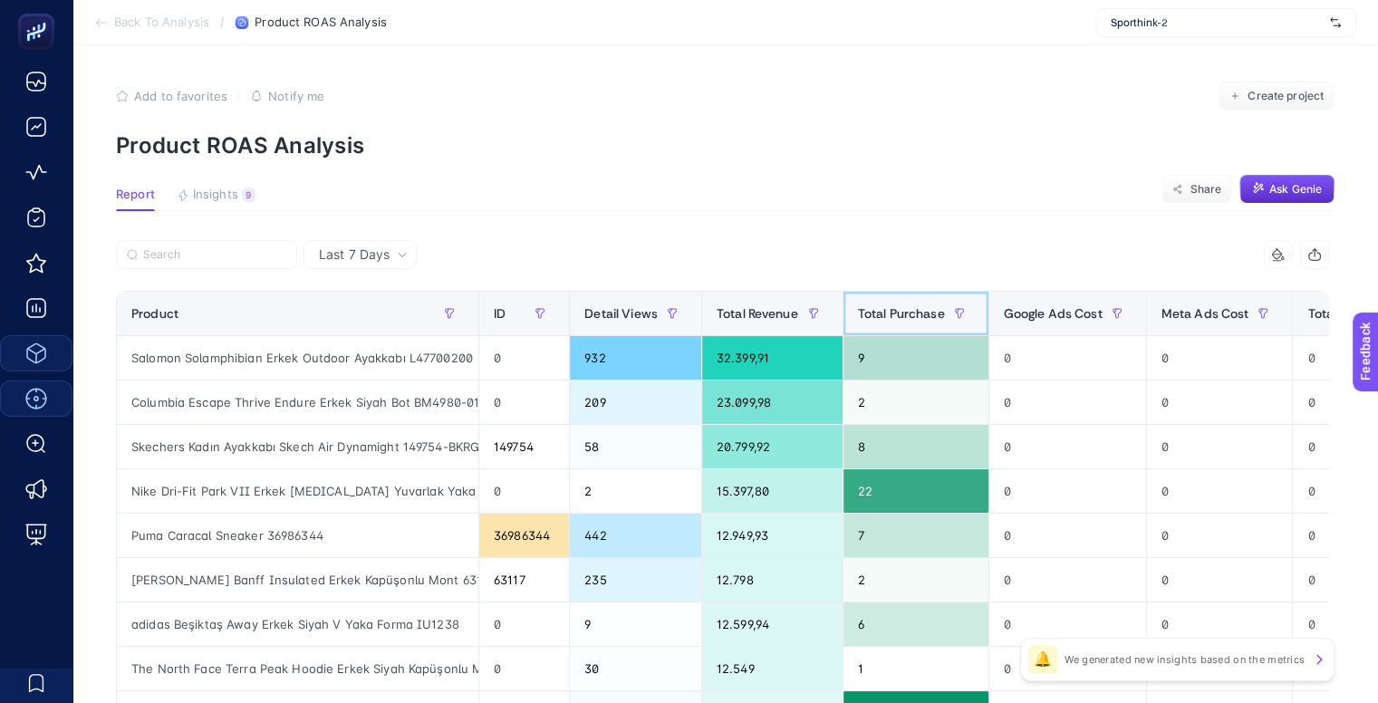
click at [909, 312] on span "Total Purchase" at bounding box center [901, 313] width 87 height 14
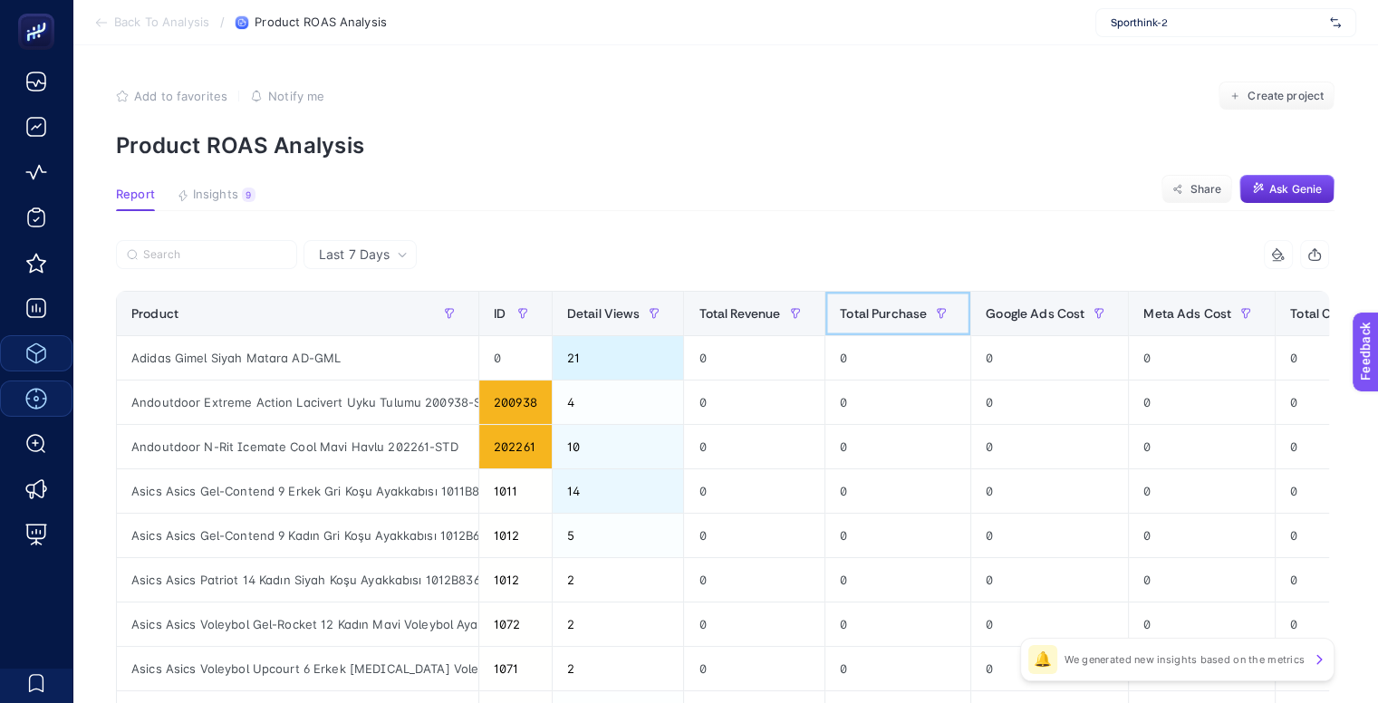
click at [909, 312] on span "Total Purchase" at bounding box center [883, 313] width 87 height 14
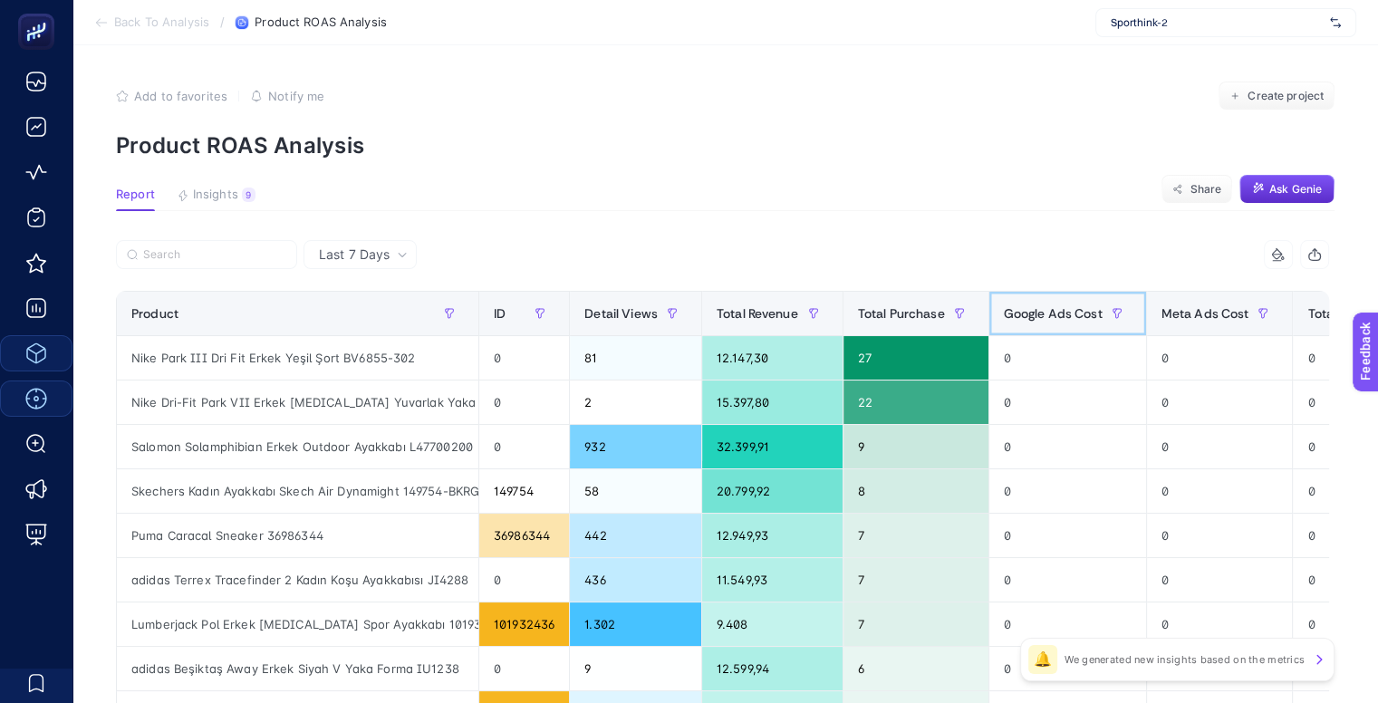
click at [1022, 316] on span "Google Ads Cost" at bounding box center [1053, 313] width 99 height 14
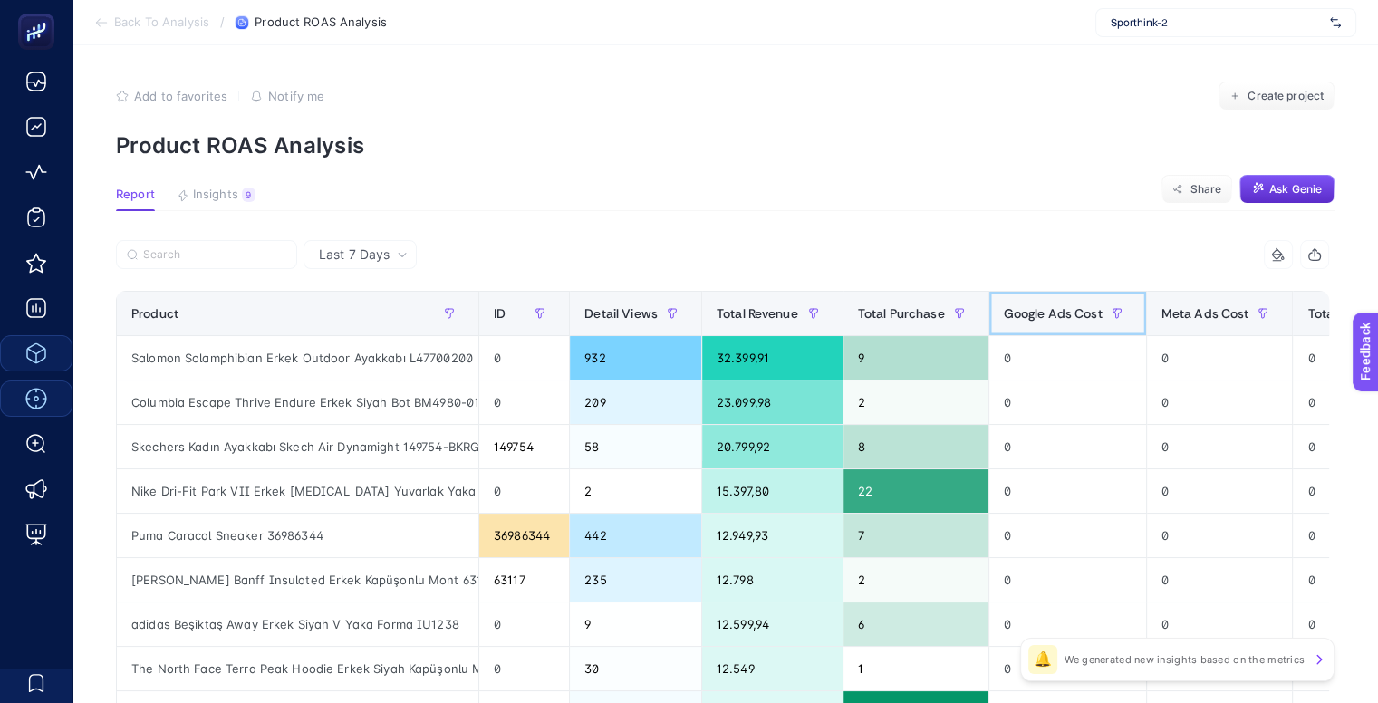
click at [1022, 316] on span "Google Ads Cost" at bounding box center [1053, 313] width 99 height 14
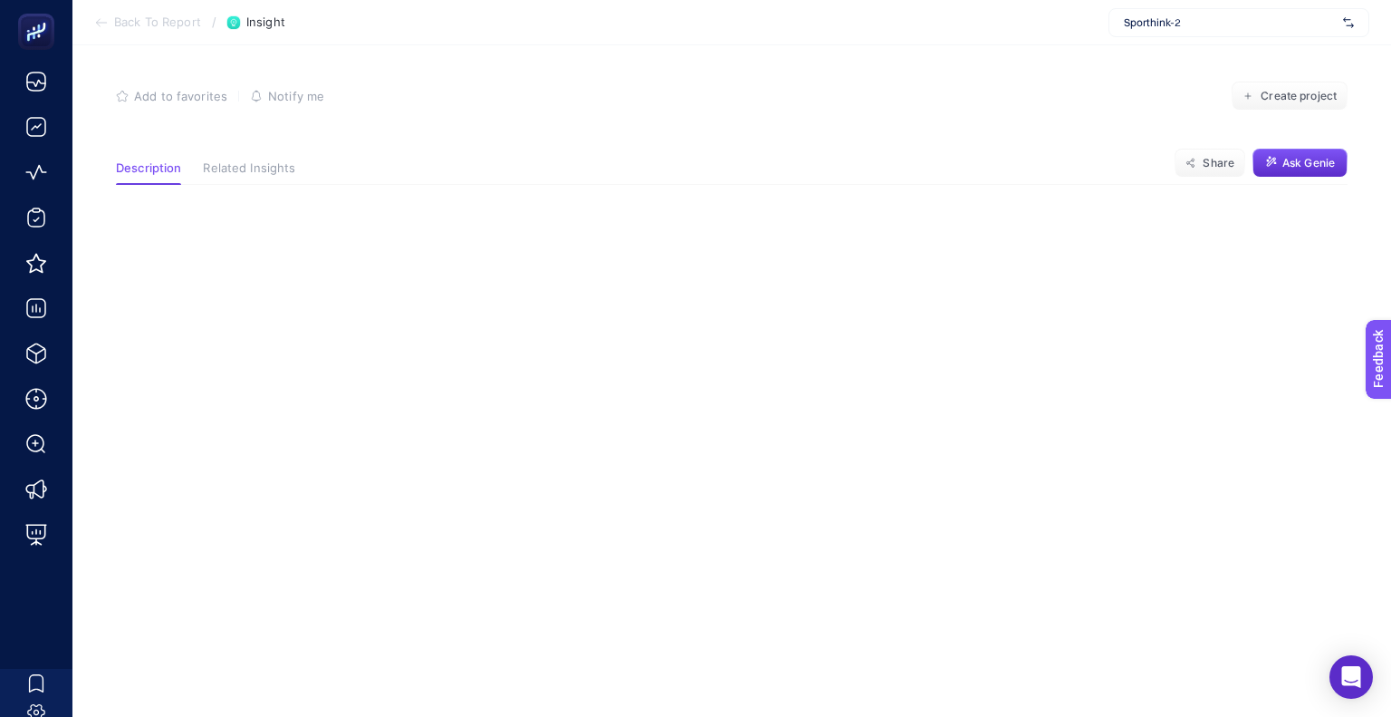
click at [142, 21] on span "Back To Report" at bounding box center [157, 22] width 87 height 14
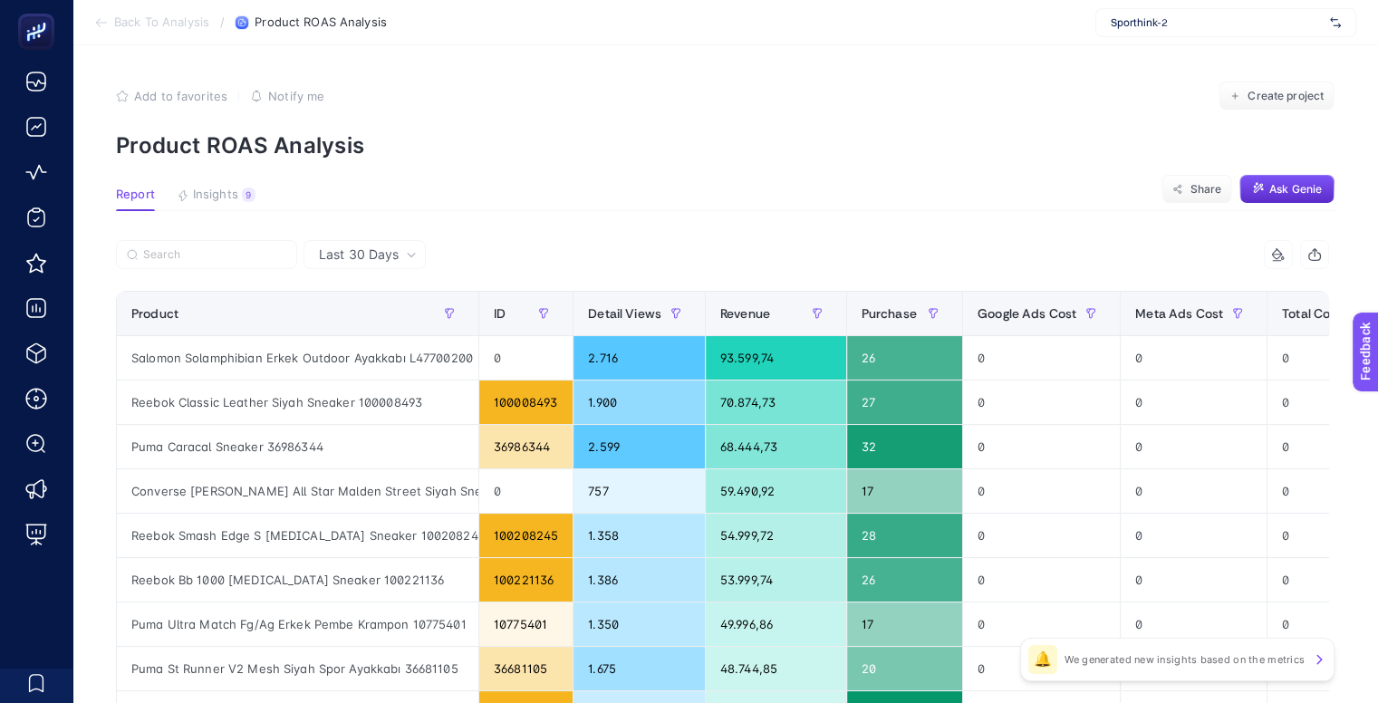
click at [366, 267] on div "Last 30 Days" at bounding box center [364, 254] width 122 height 29
click at [1039, 317] on span "Google Ads Cost" at bounding box center [1026, 313] width 99 height 14
click at [1087, 318] on icon "button" at bounding box center [1091, 313] width 8 height 9
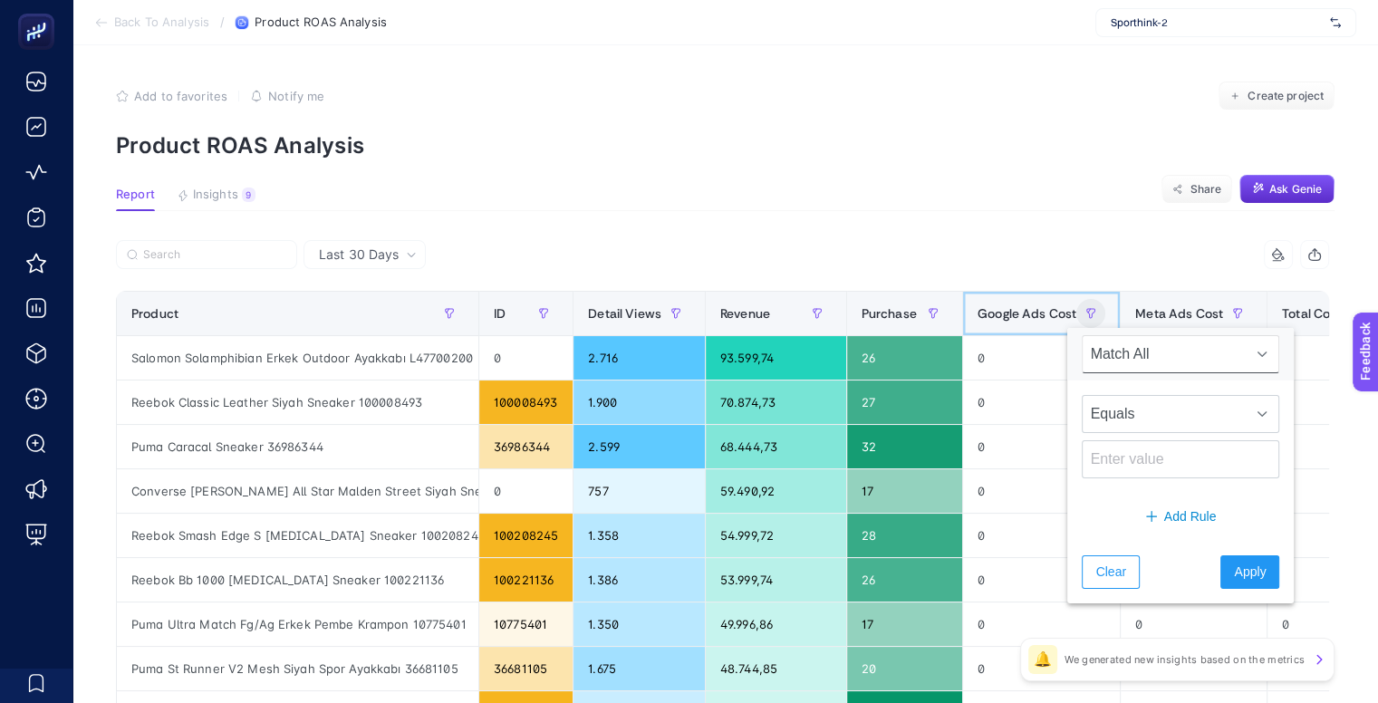
click at [1017, 324] on div "Google Ads Cost" at bounding box center [1041, 313] width 128 height 29
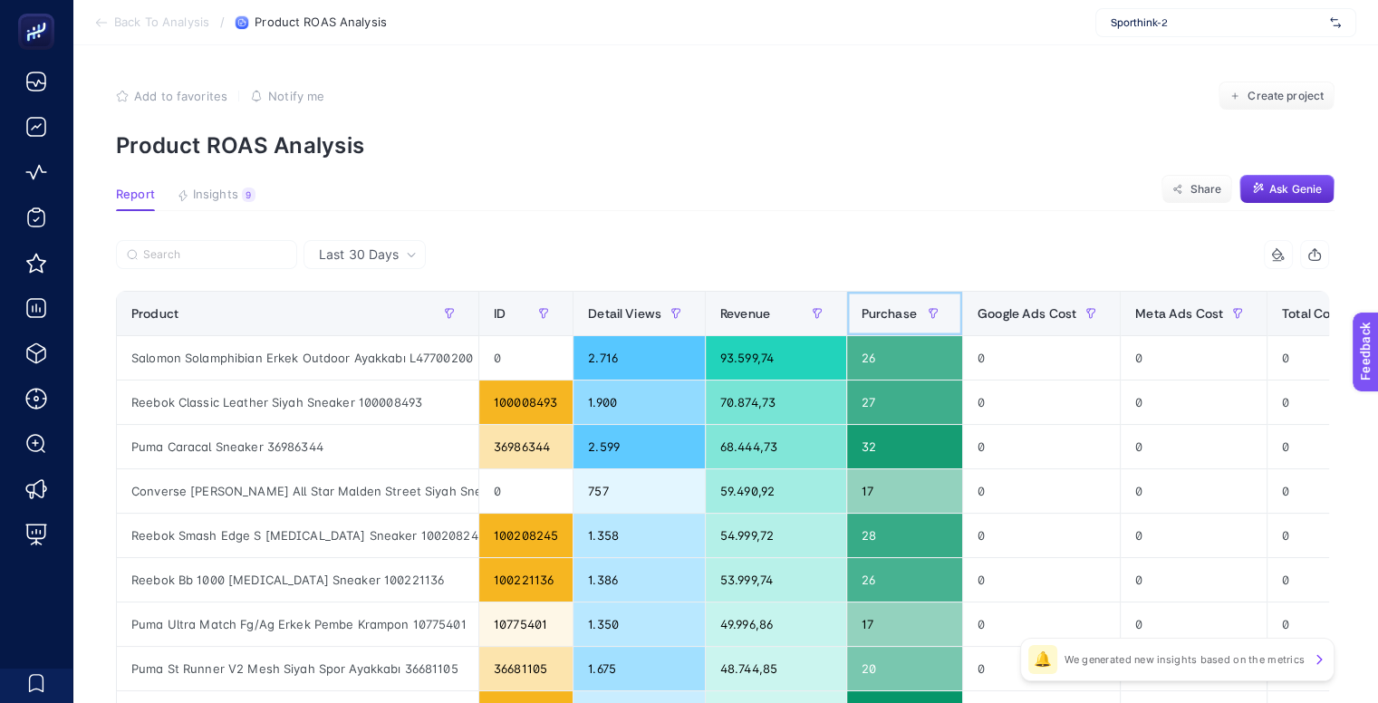
click at [861, 326] on div "Purchase" at bounding box center [904, 313] width 86 height 29
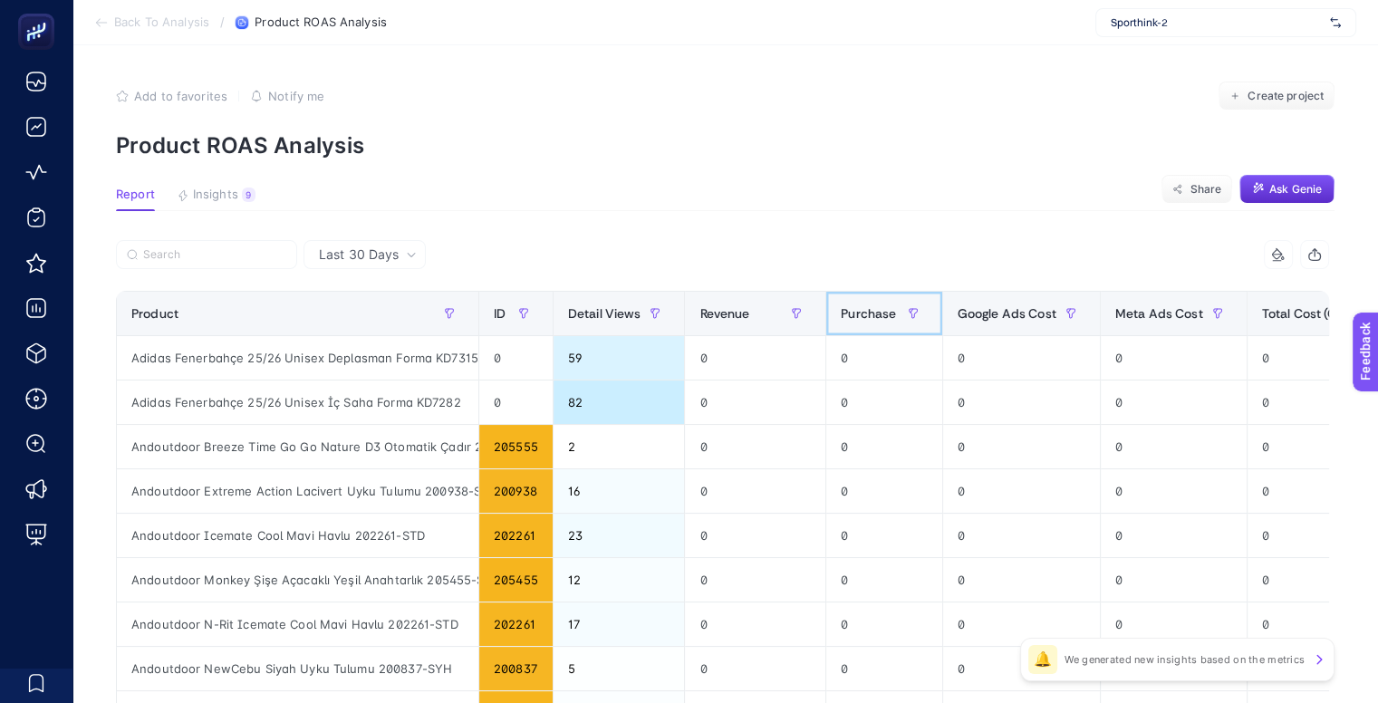
click at [861, 326] on div "Purchase" at bounding box center [884, 313] width 86 height 29
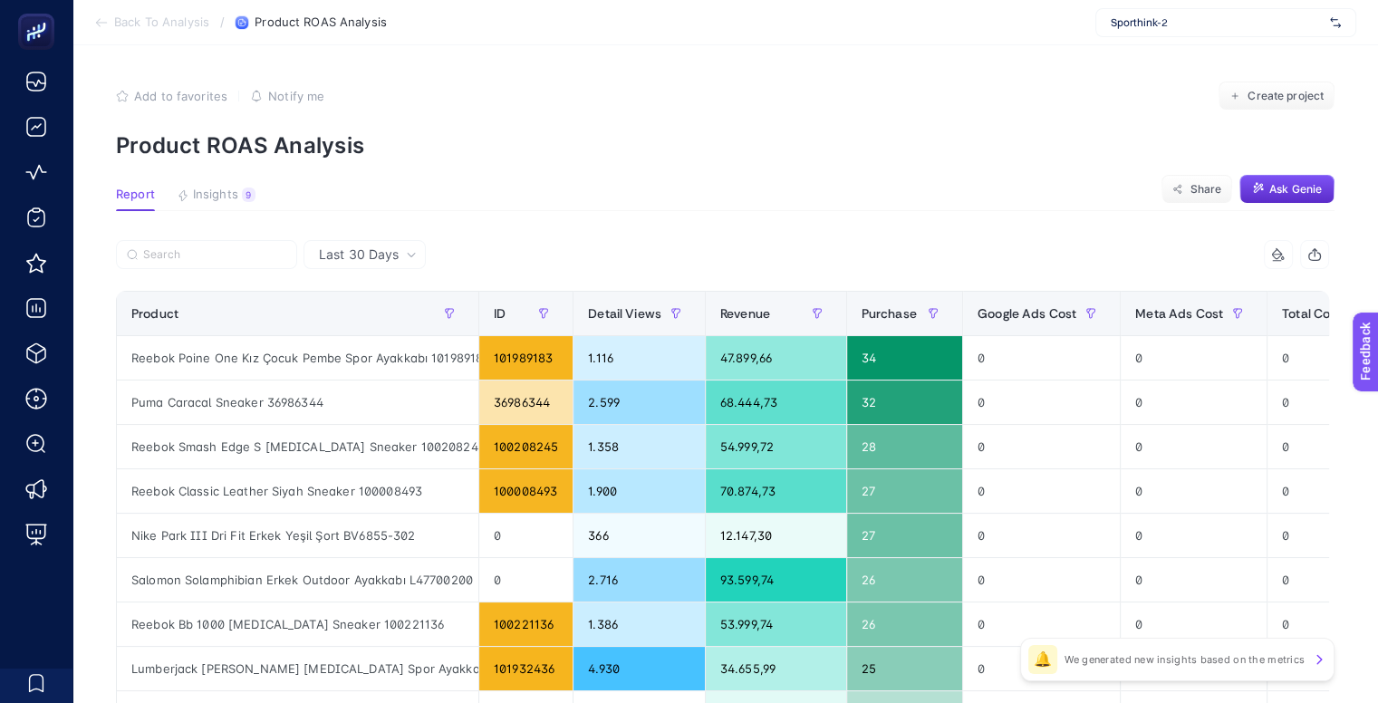
click at [1160, 25] on span "Sporthink-2" at bounding box center [1217, 22] width 212 height 14
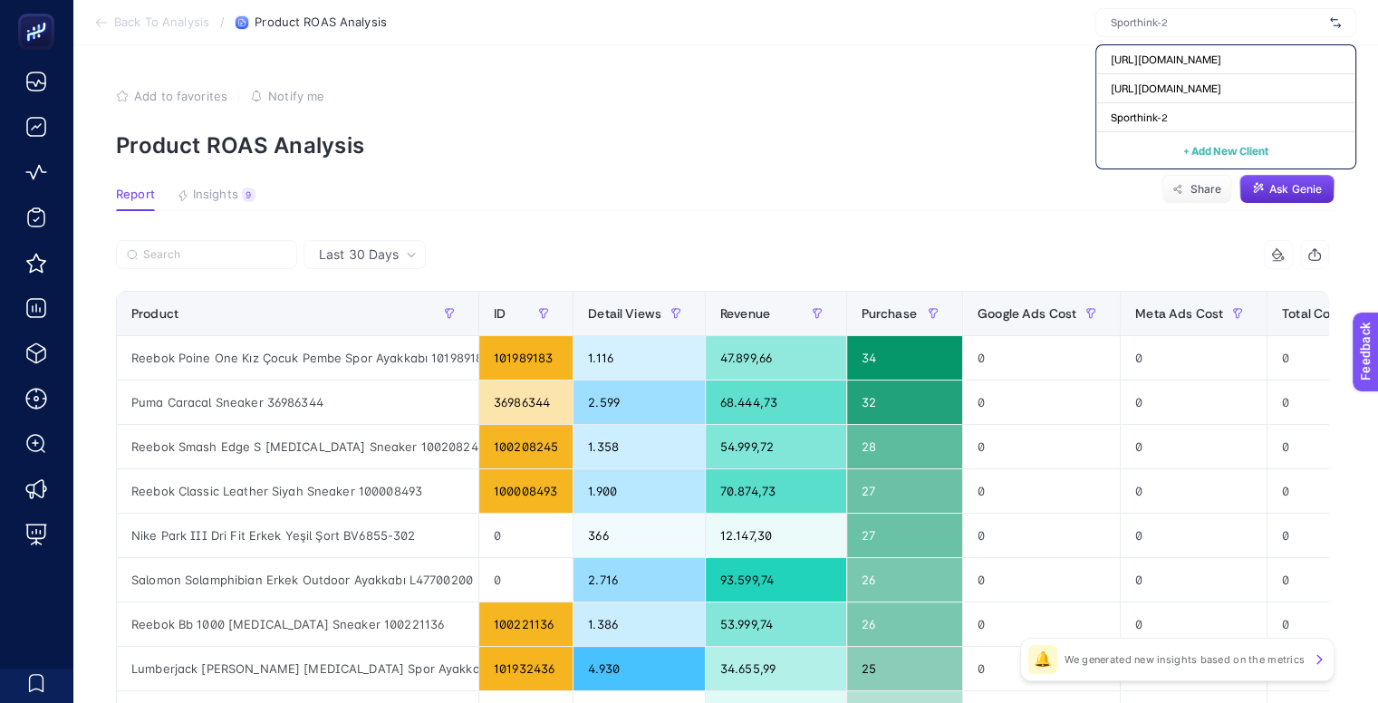
click at [954, 91] on div "Add to favorites false Notify me Create project" at bounding box center [725, 96] width 1218 height 29
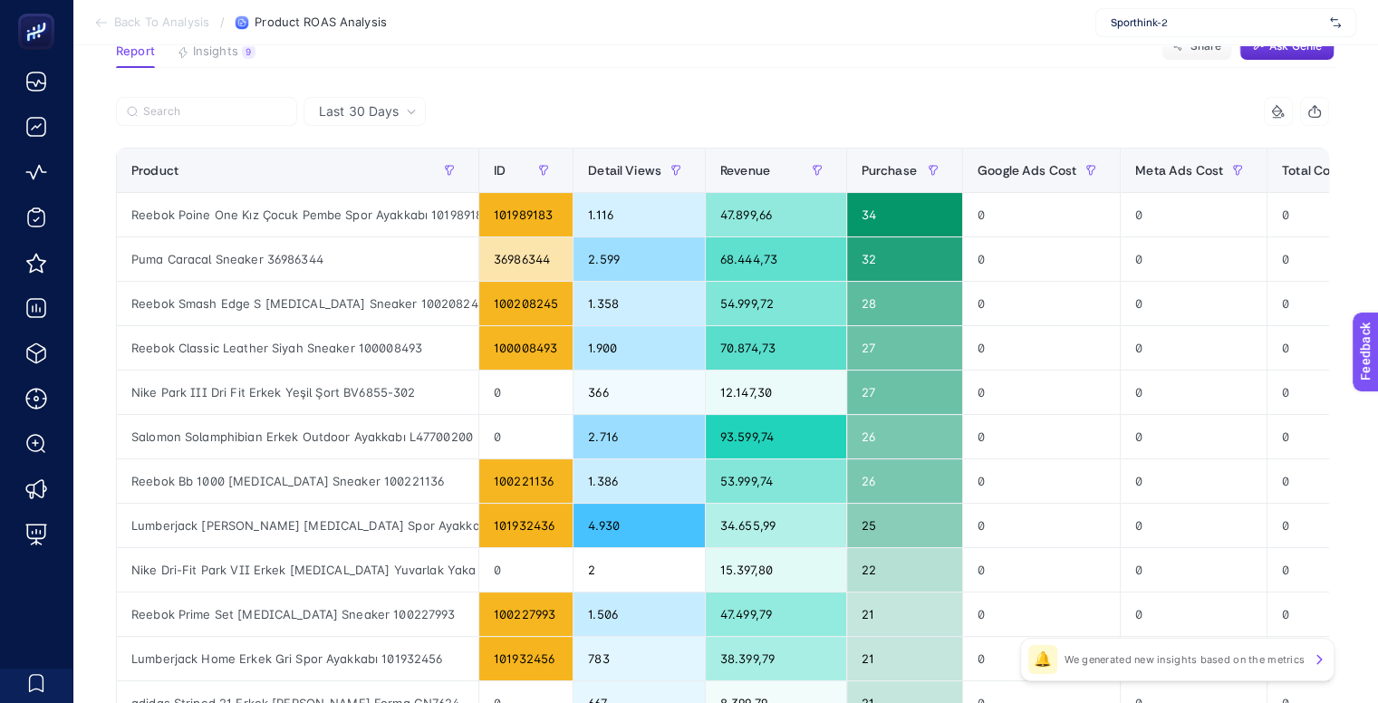
scroll to position [0, 8]
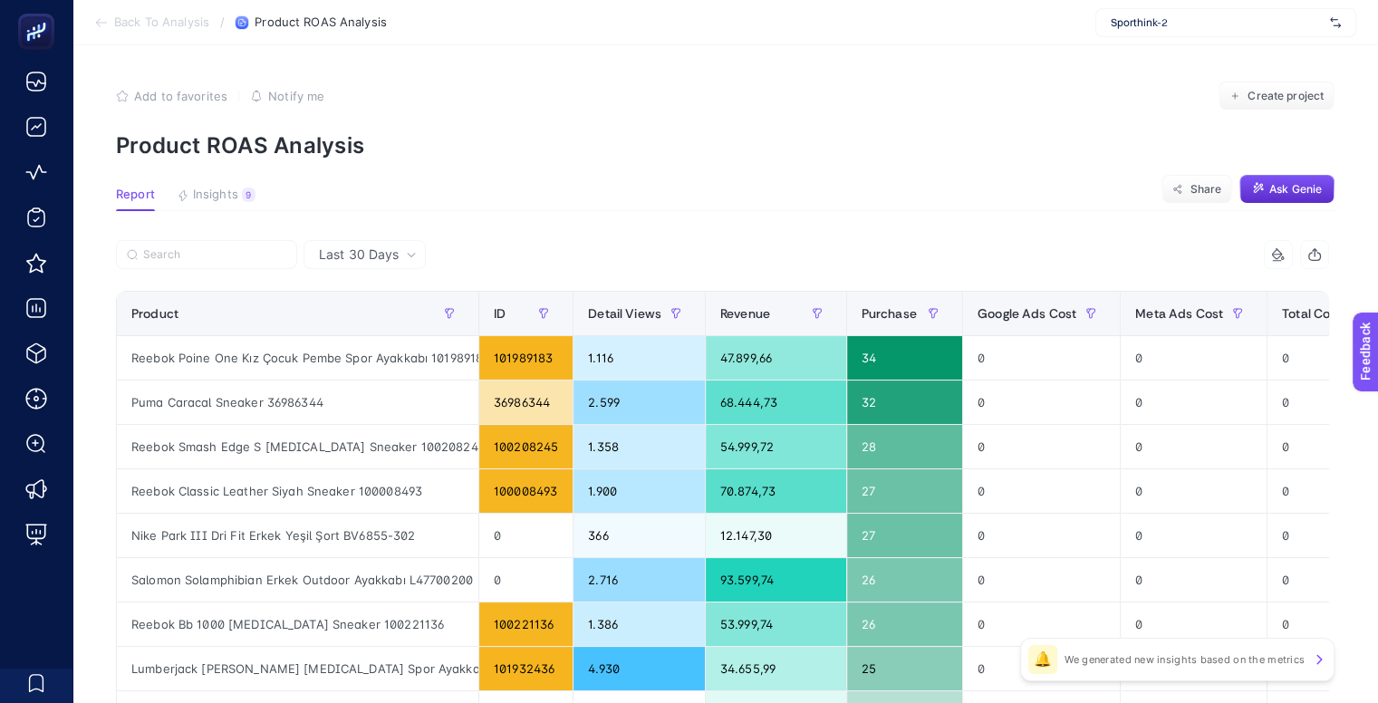
click at [221, 193] on span "Insights" at bounding box center [215, 195] width 45 height 14
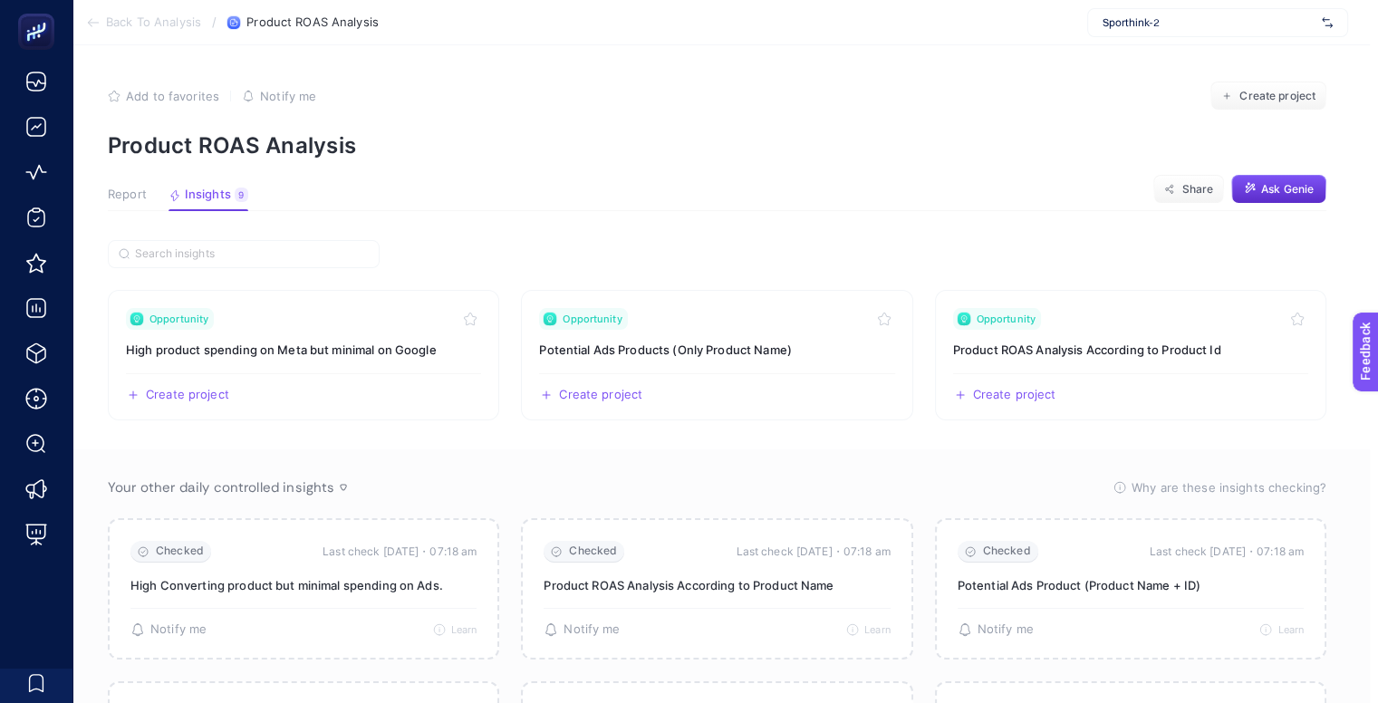
click at [139, 197] on span "Report" at bounding box center [127, 195] width 39 height 14
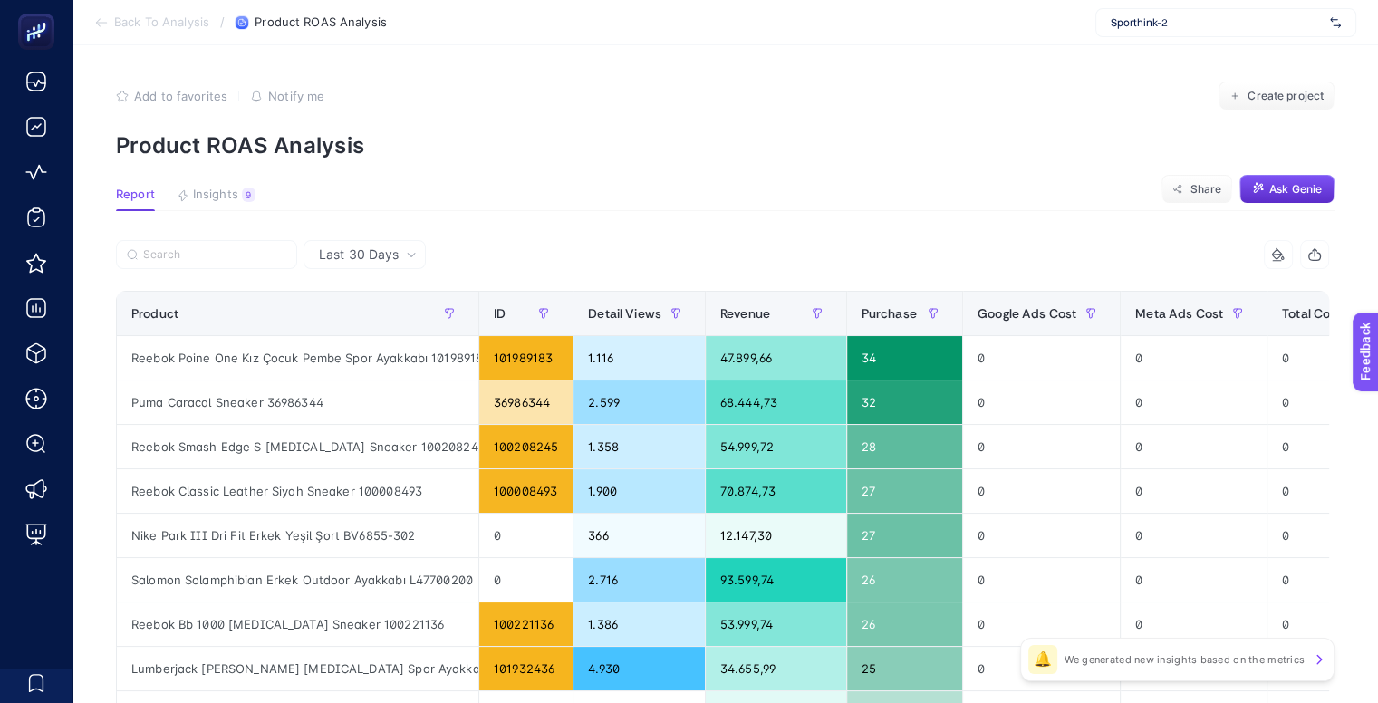
click at [373, 256] on span "Last 30 Days" at bounding box center [359, 254] width 80 height 18
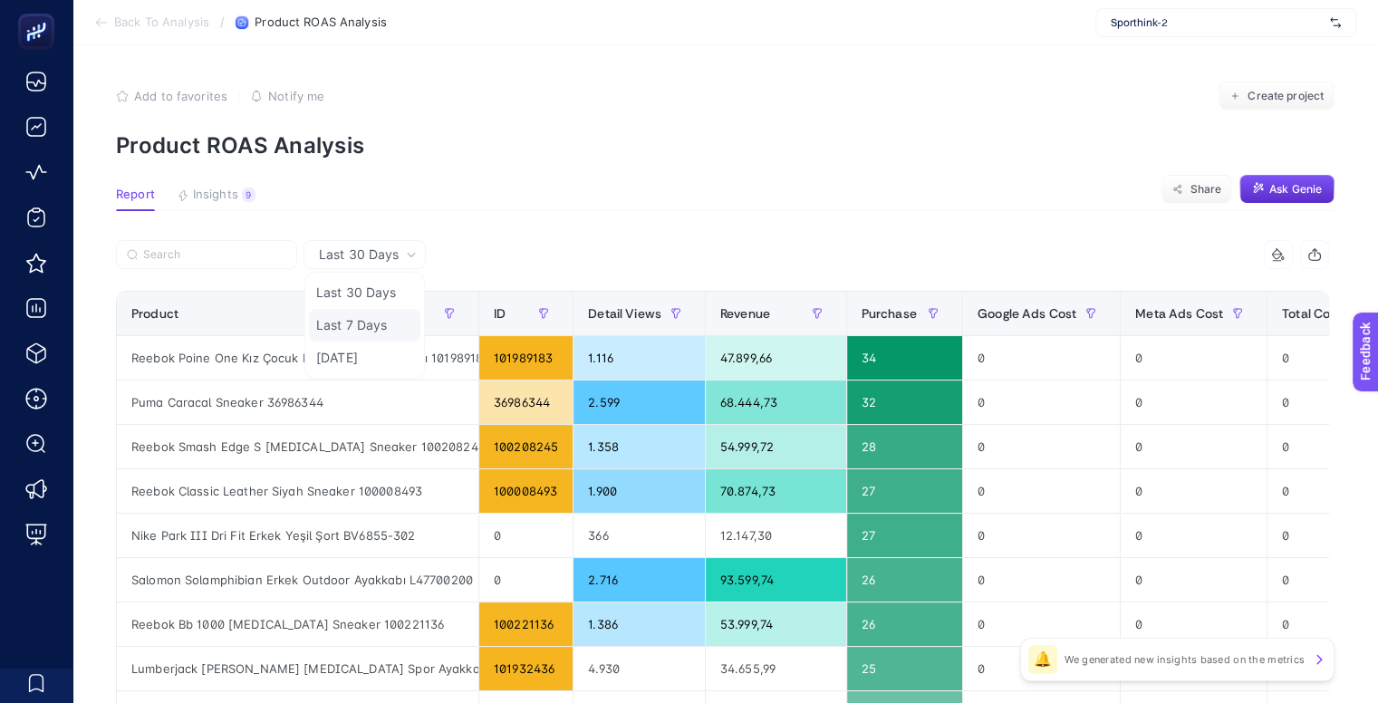
click at [352, 314] on li "Last 7 Days" at bounding box center [364, 325] width 111 height 33
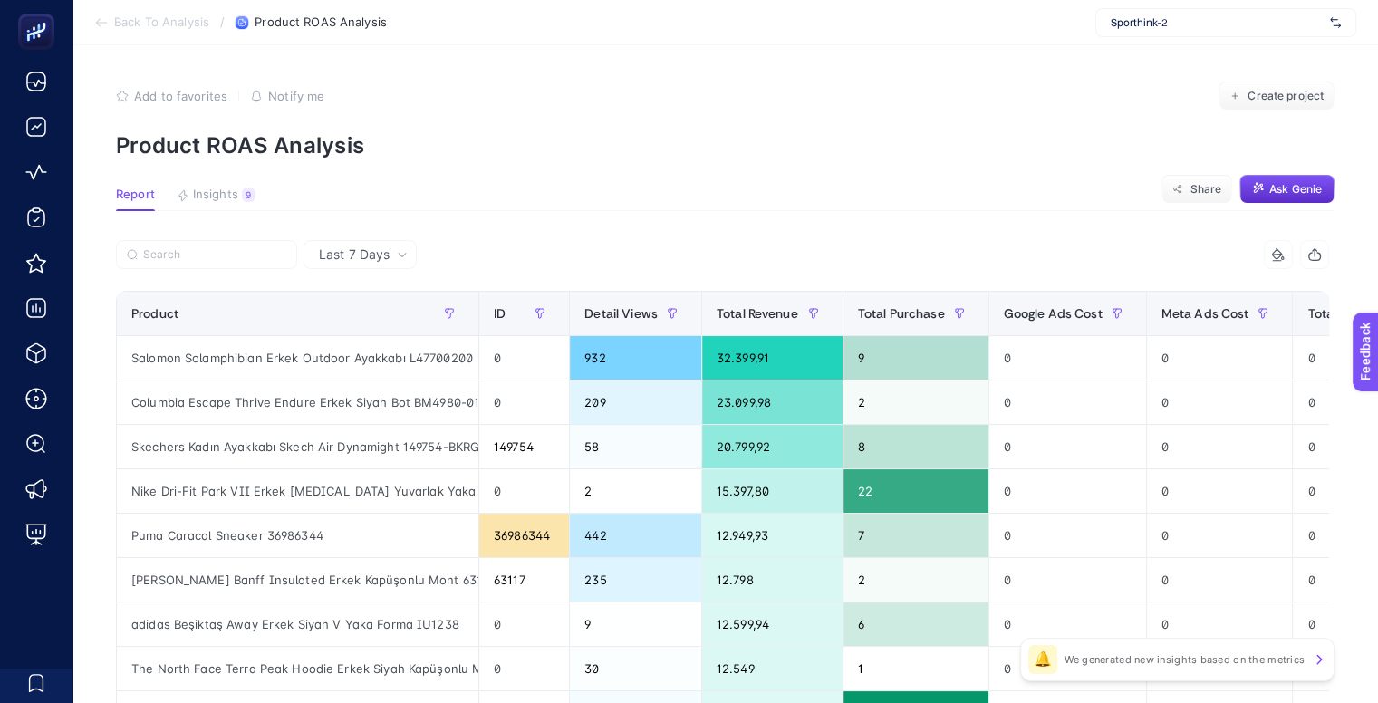
click at [1161, 668] on div "🔔 We generated new insights based on the metrics" at bounding box center [1177, 659] width 314 height 43
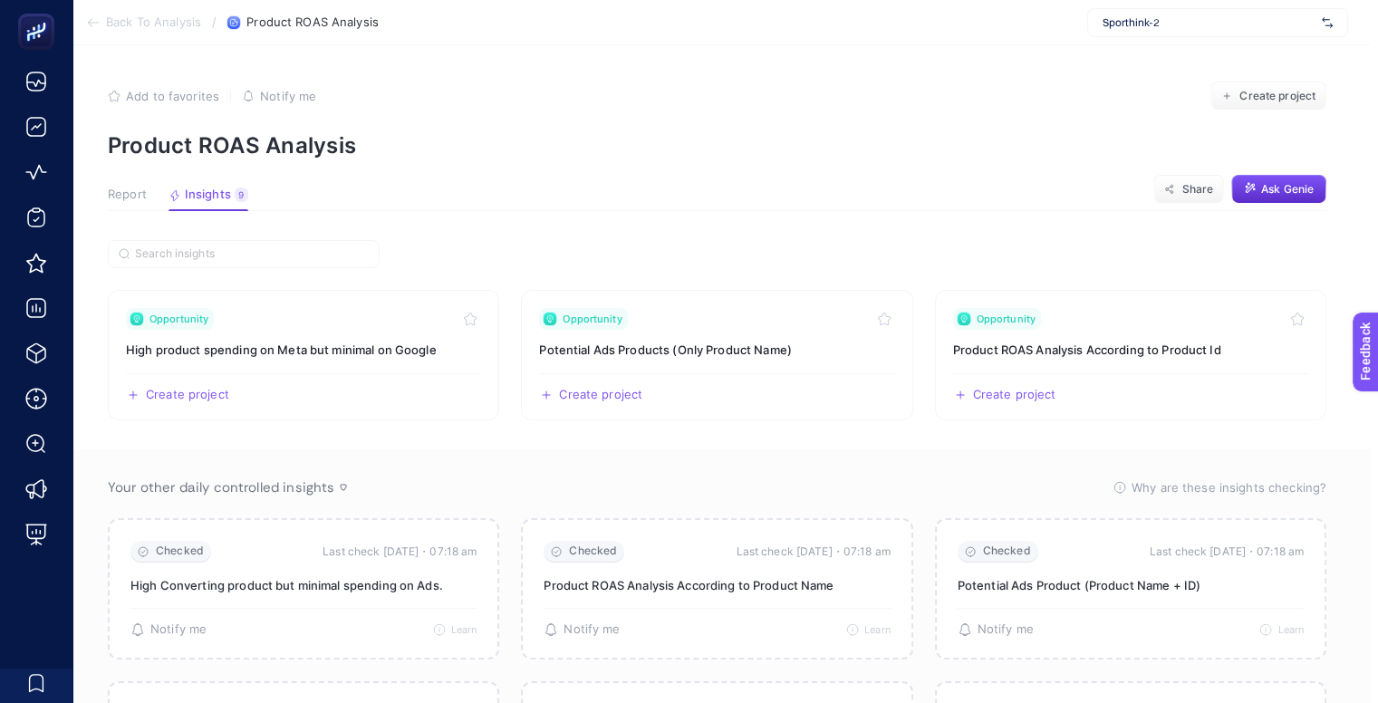
click at [127, 194] on span "Report" at bounding box center [127, 195] width 39 height 14
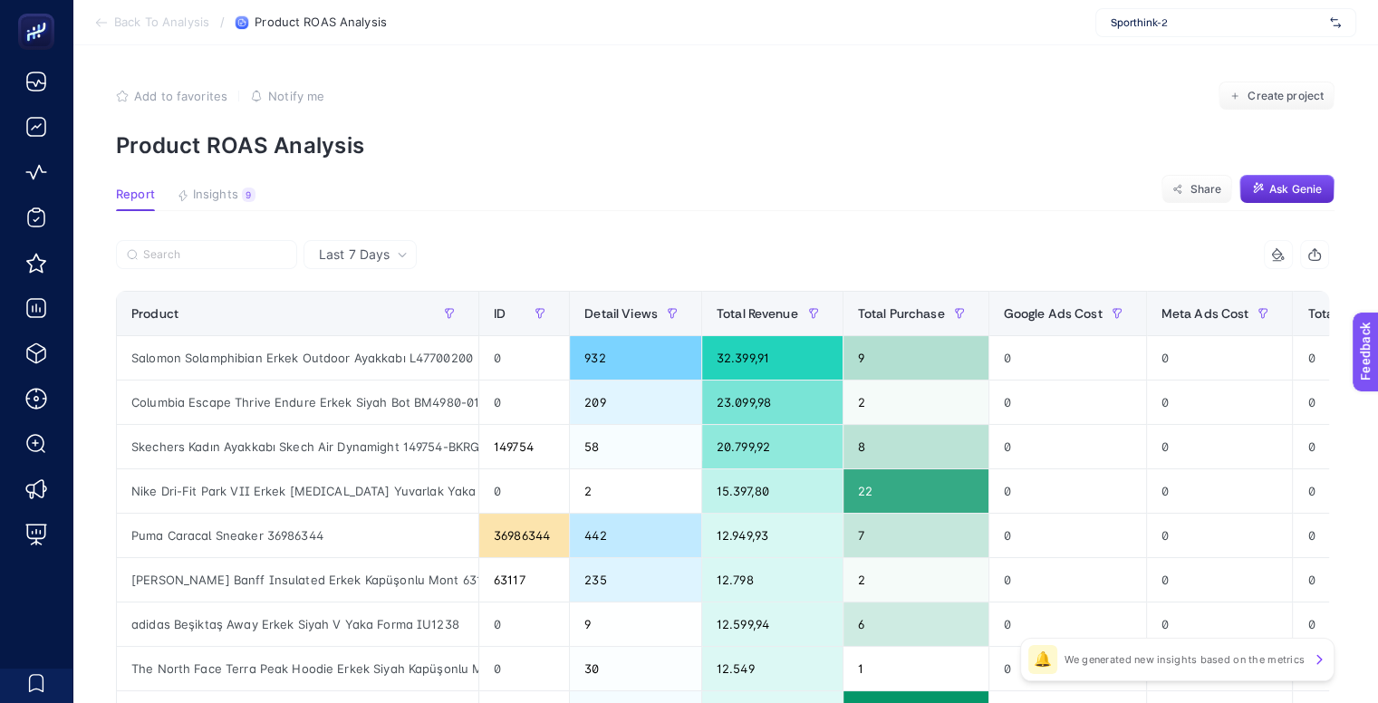
click at [517, 82] on div "Add to favorites false Notify me Create project" at bounding box center [725, 96] width 1218 height 29
click at [1279, 184] on span "Ask Genie" at bounding box center [1295, 189] width 53 height 14
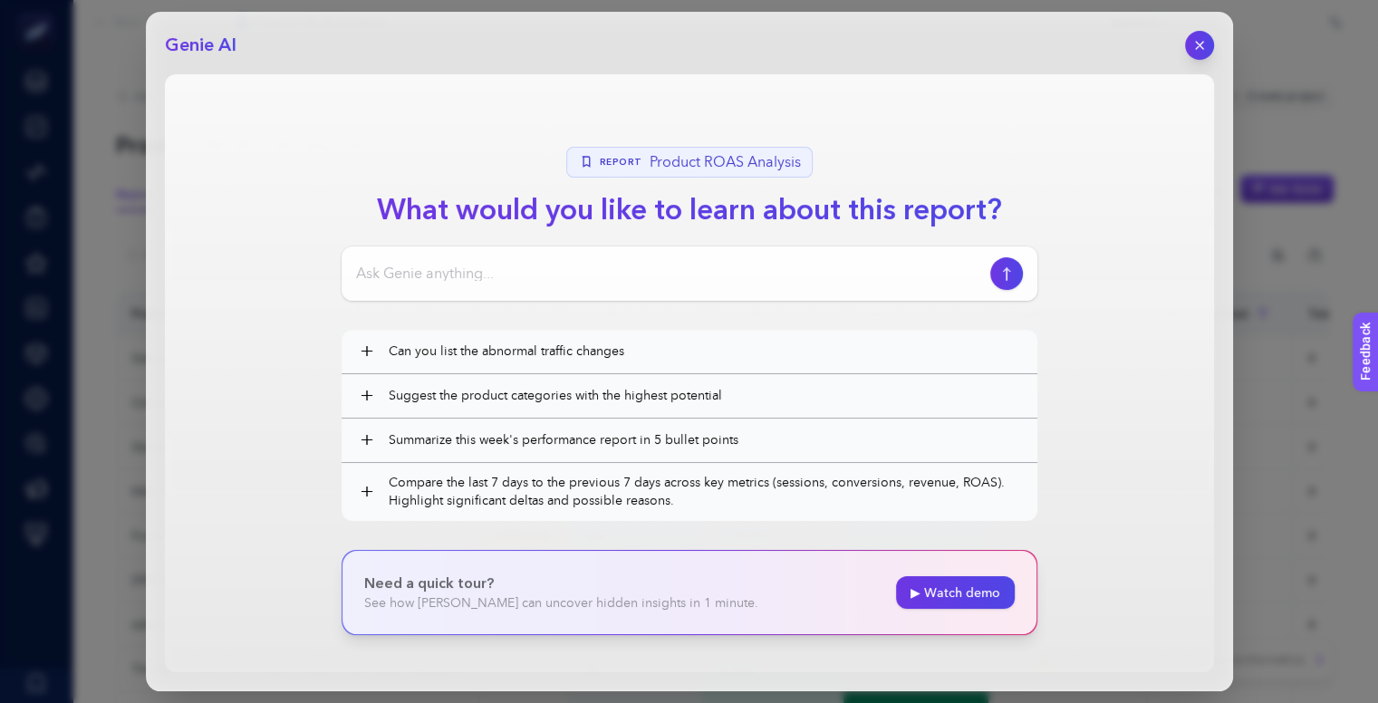
click at [605, 263] on input at bounding box center [669, 274] width 627 height 22
click at [1208, 48] on button "button" at bounding box center [1199, 45] width 31 height 31
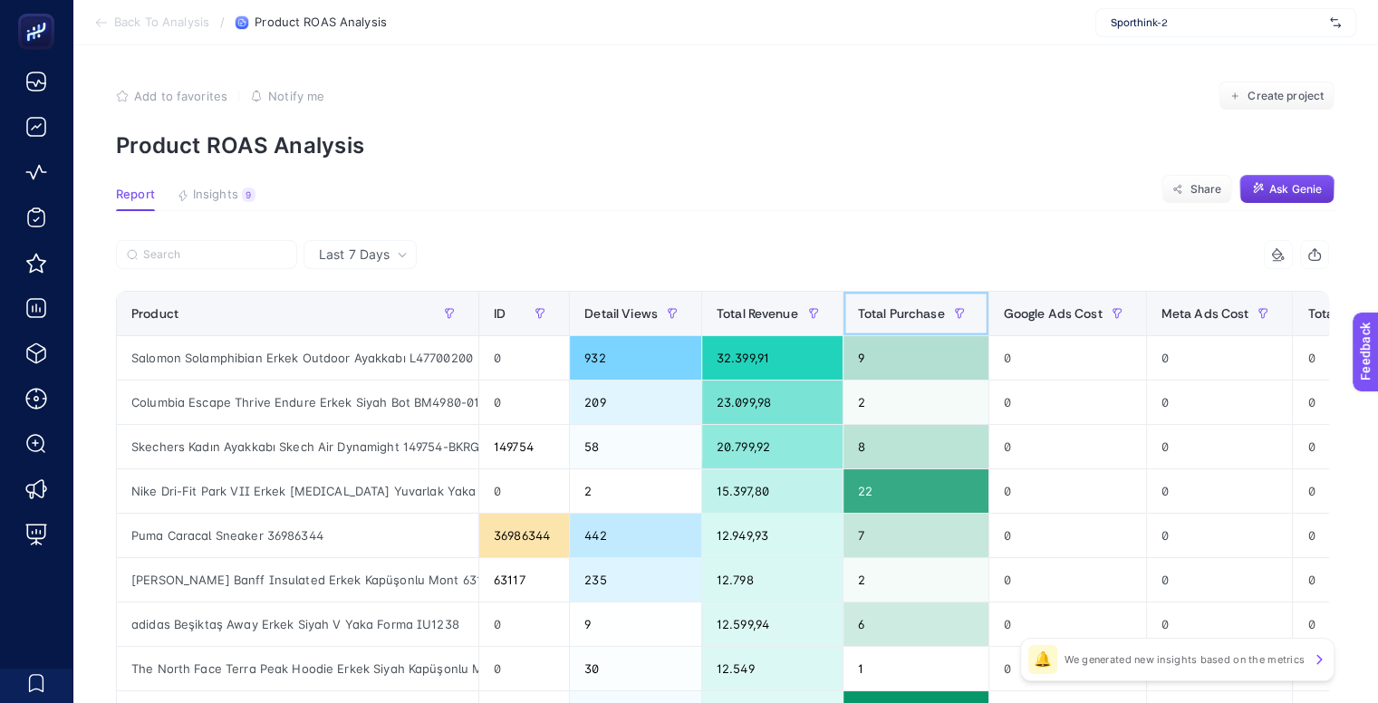
click at [886, 307] on span "Total Purchase" at bounding box center [901, 313] width 87 height 14
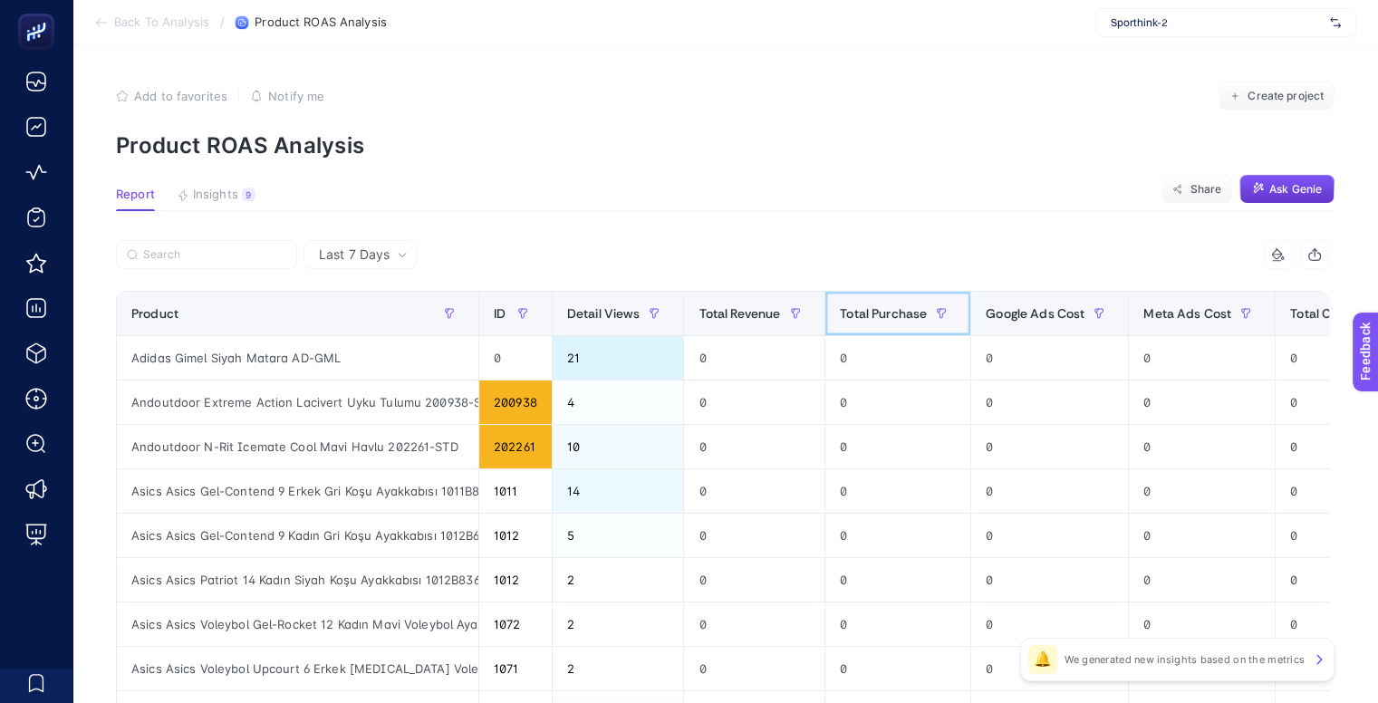
click at [898, 311] on span "Total Purchase" at bounding box center [883, 313] width 87 height 14
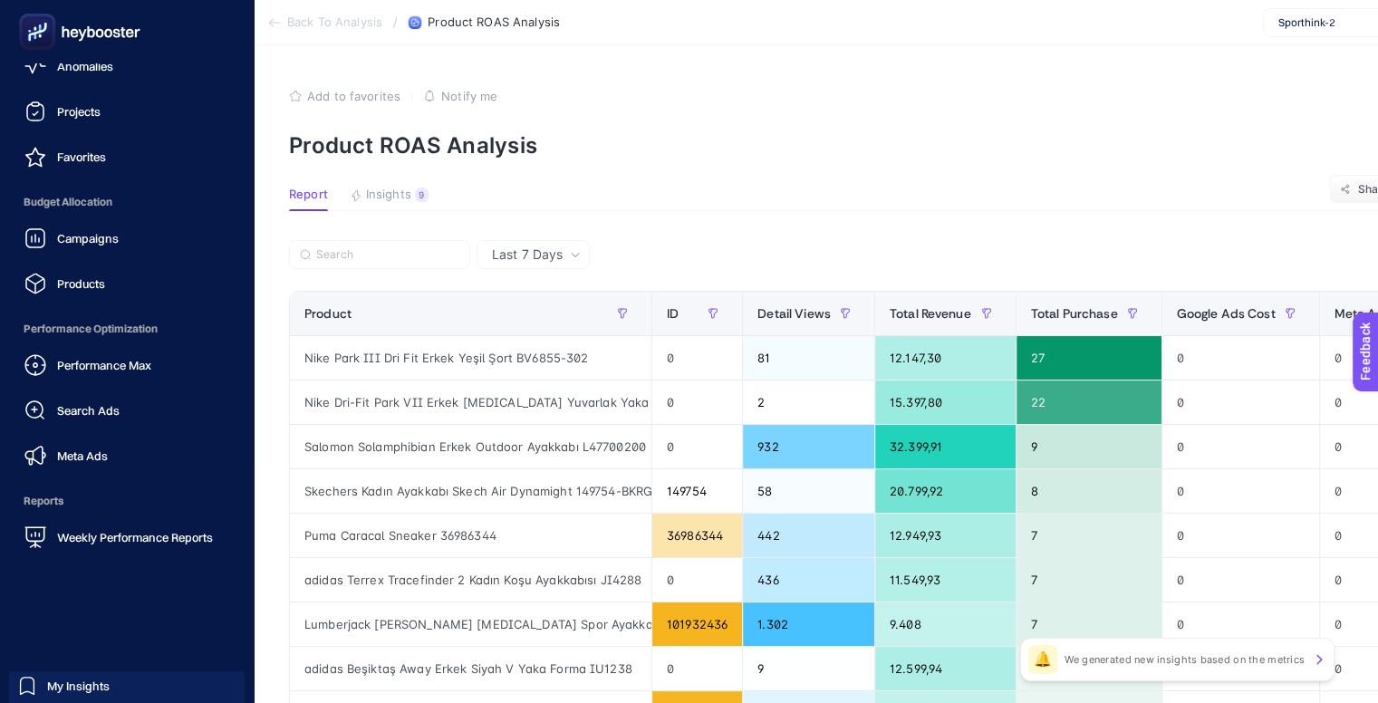
scroll to position [175, 0]
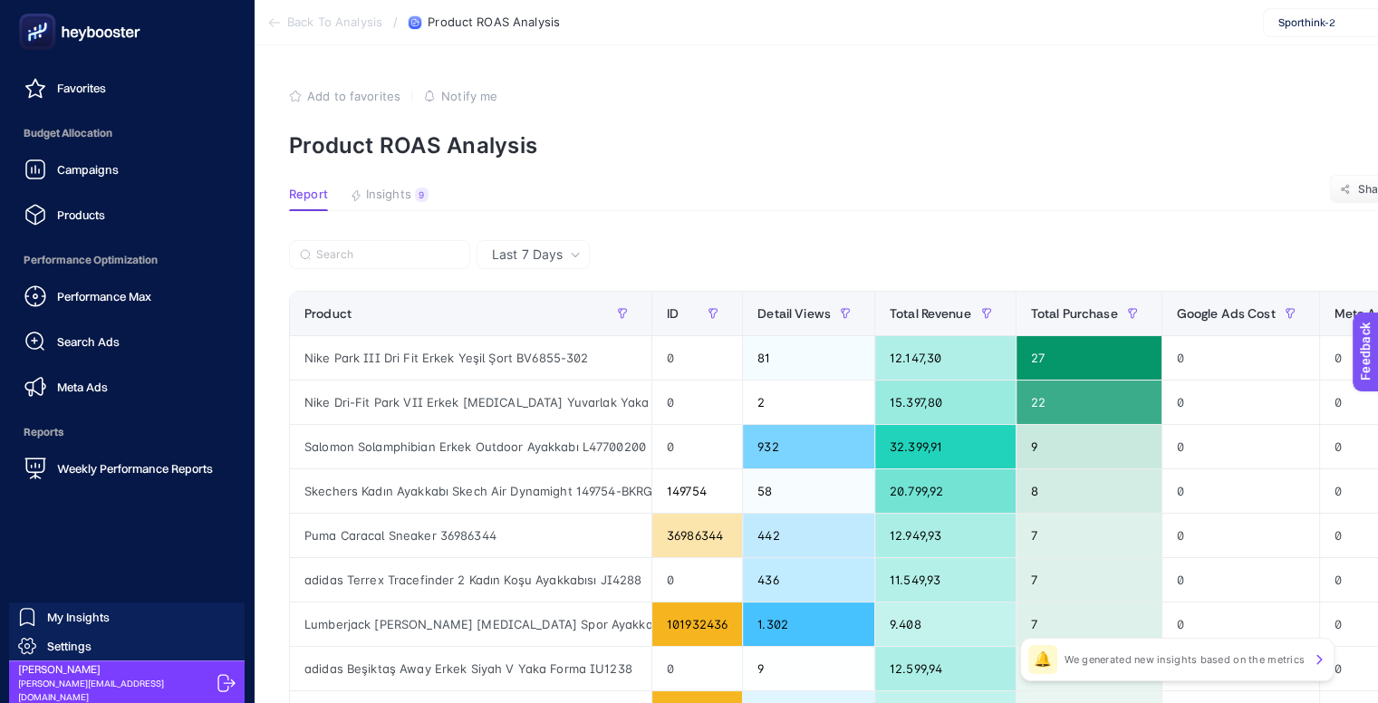
click at [217, 680] on icon at bounding box center [226, 683] width 18 height 18
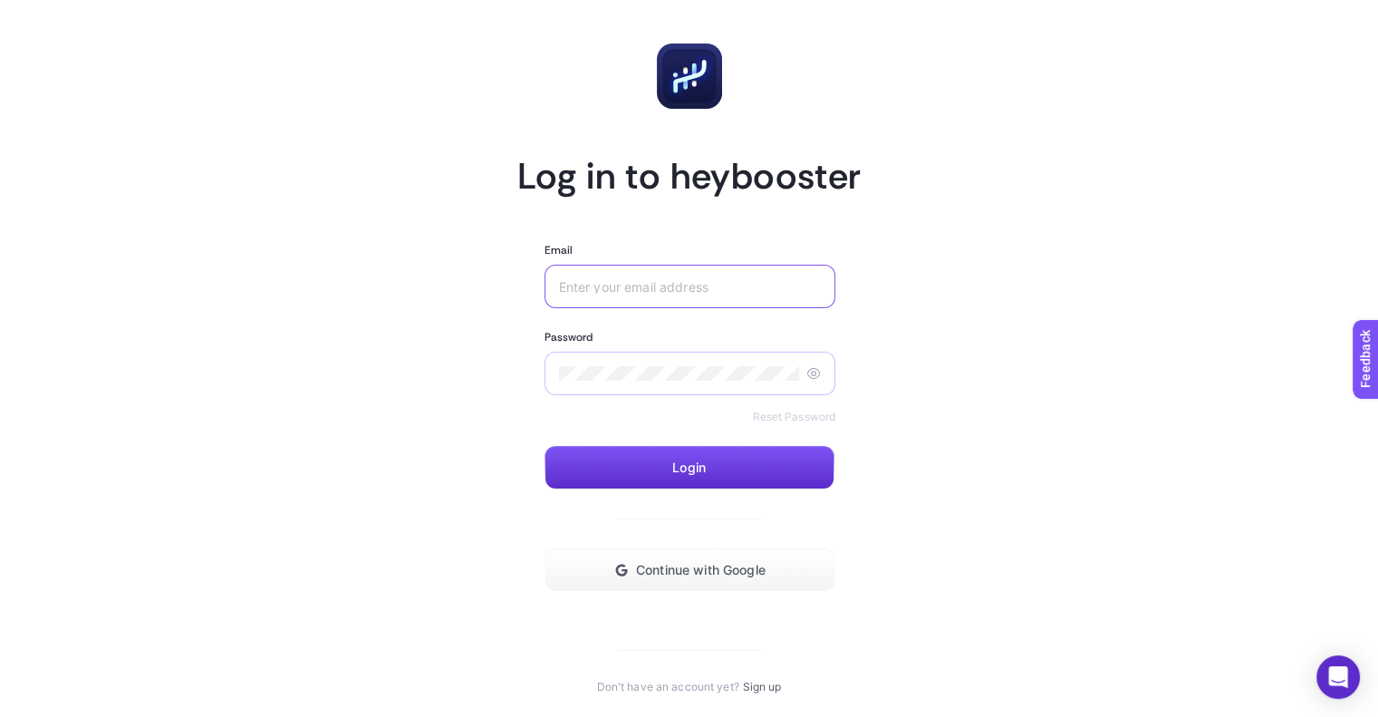
type input "[EMAIL_ADDRESS][DOMAIN_NAME]"
click at [813, 369] on icon at bounding box center [814, 373] width 12 height 10
click at [810, 282] on input "[EMAIL_ADDRESS][DOMAIN_NAME]" at bounding box center [690, 286] width 263 height 14
